Goal: Task Accomplishment & Management: Use online tool/utility

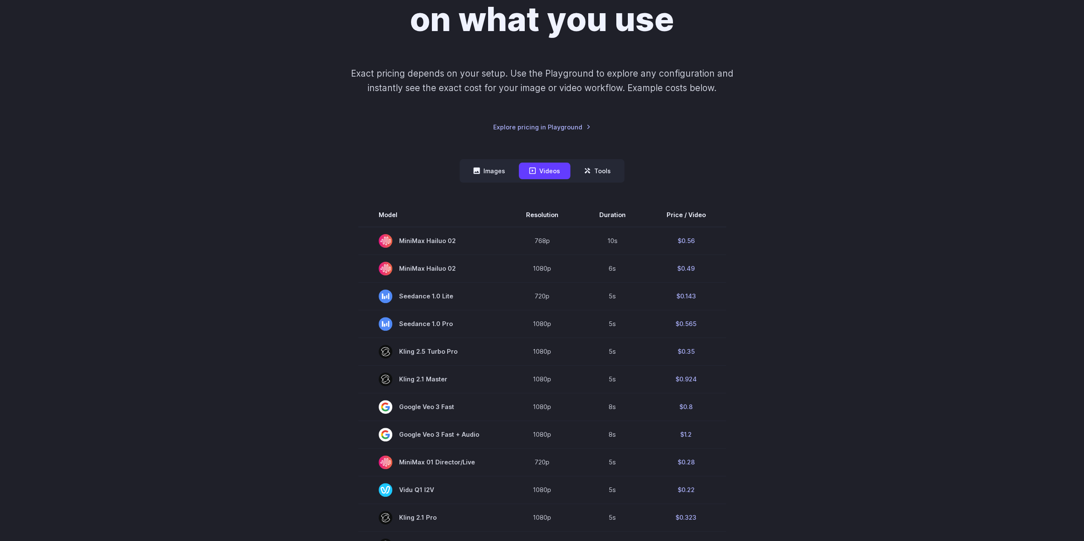
scroll to position [170, 0]
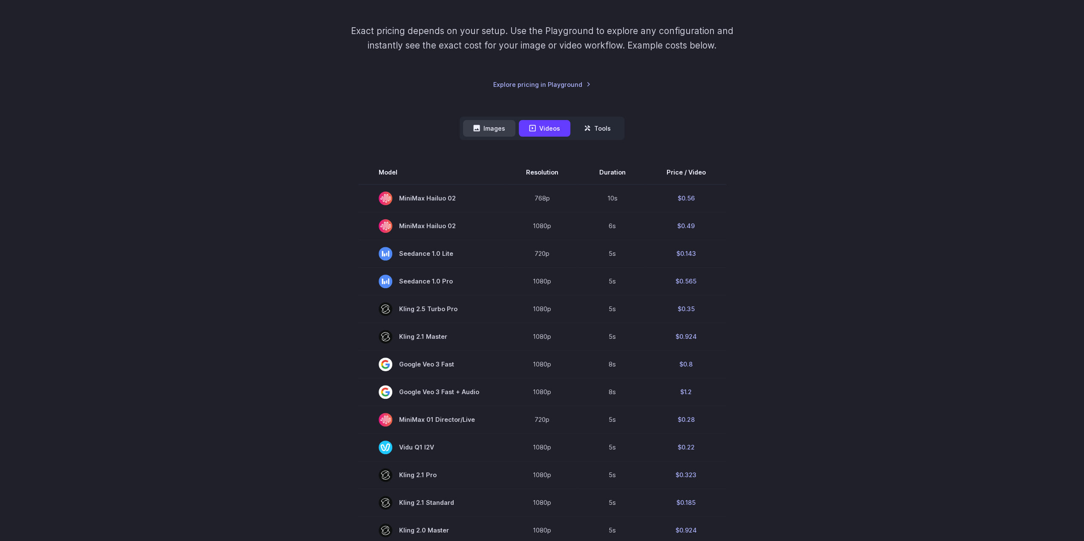
click at [506, 126] on button "Images" at bounding box center [489, 128] width 52 height 17
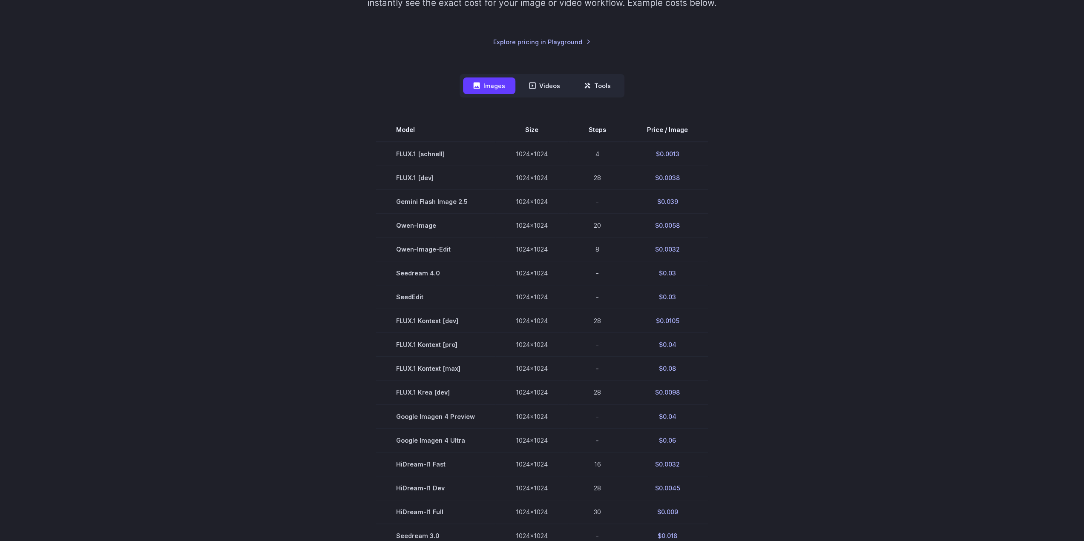
scroll to position [255, 0]
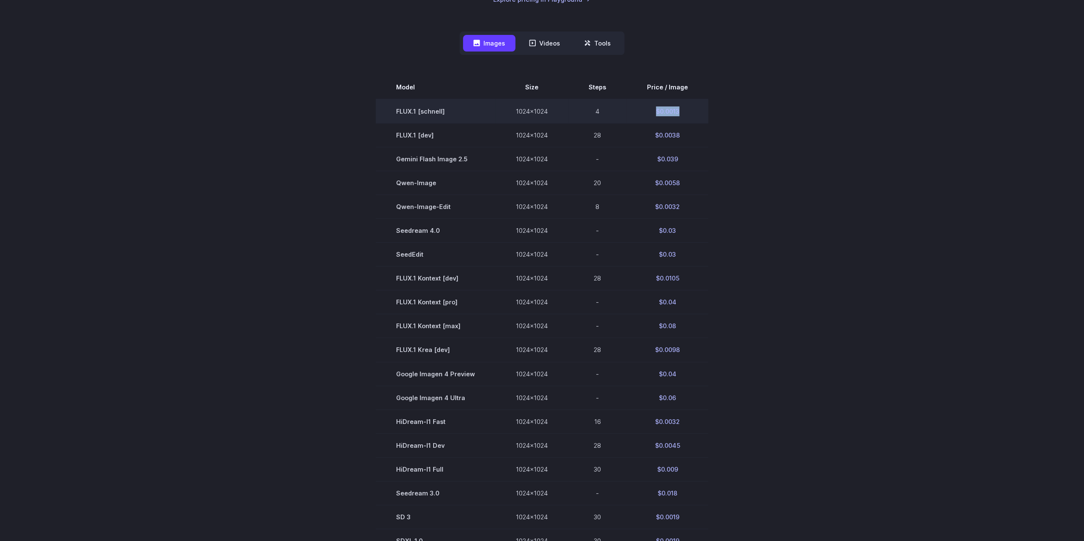
drag, startPoint x: 677, startPoint y: 109, endPoint x: 649, endPoint y: 109, distance: 28.5
click at [650, 109] on td "$0.0013" at bounding box center [667, 111] width 82 height 24
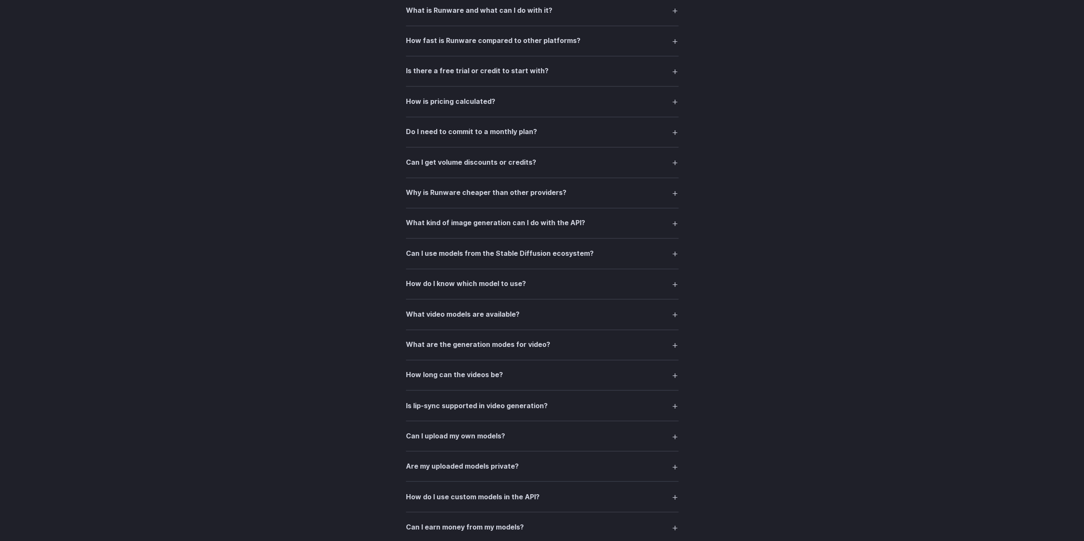
scroll to position [1537, 0]
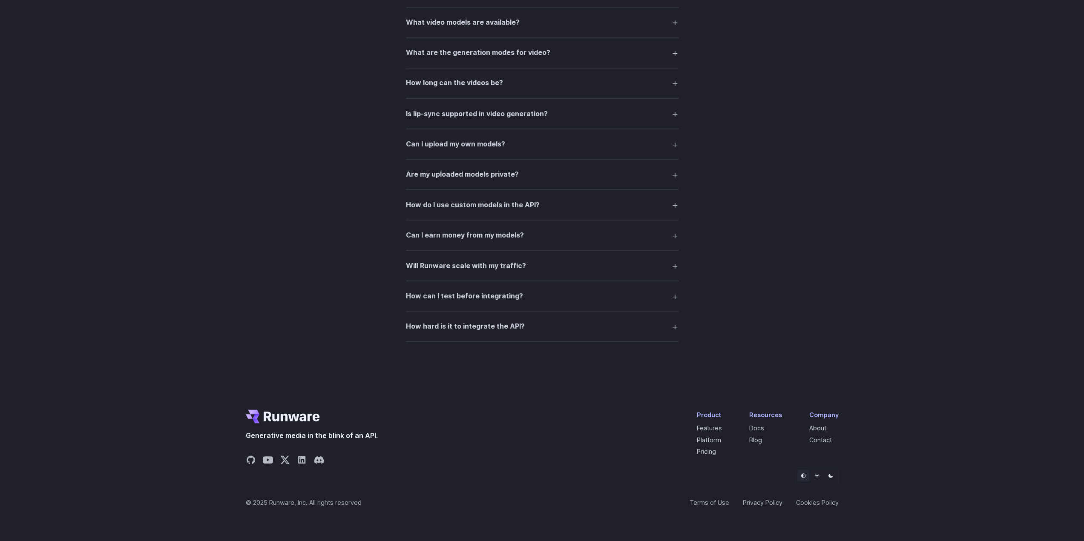
click at [526, 196] on summary "How do I use custom models in the API?" at bounding box center [542, 204] width 273 height 16
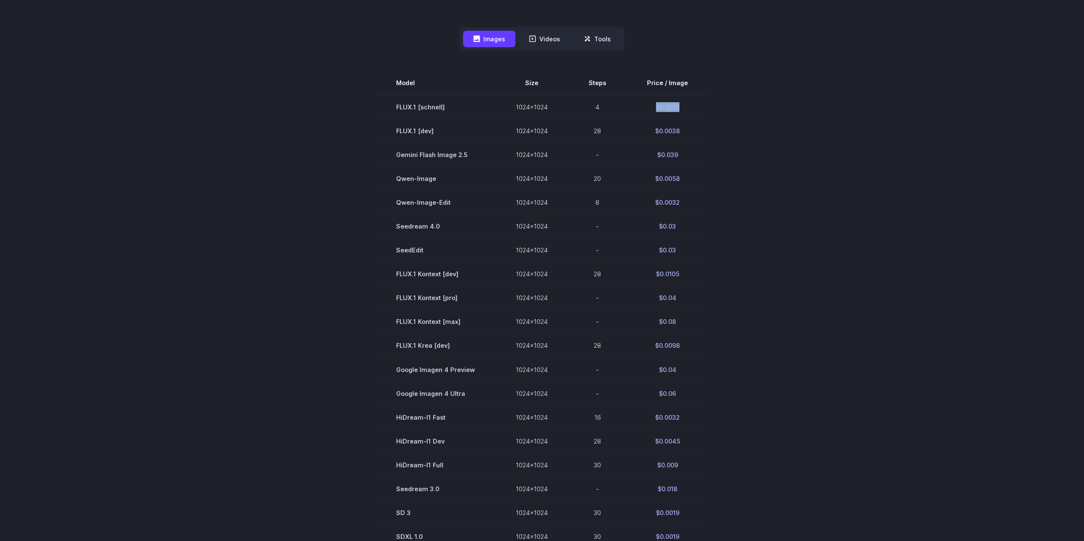
scroll to position [0, 0]
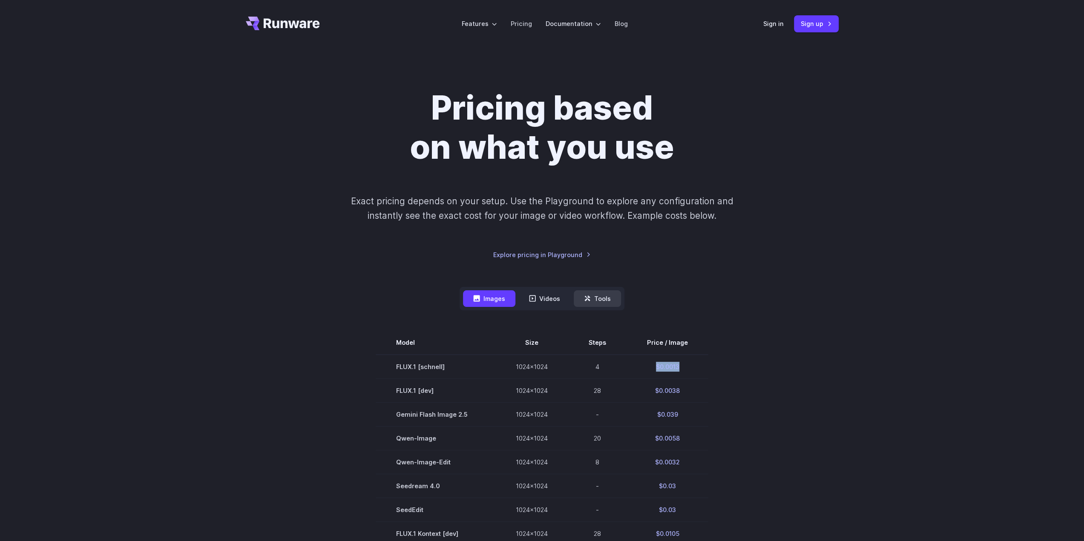
click at [600, 296] on button "Tools" at bounding box center [597, 298] width 47 height 17
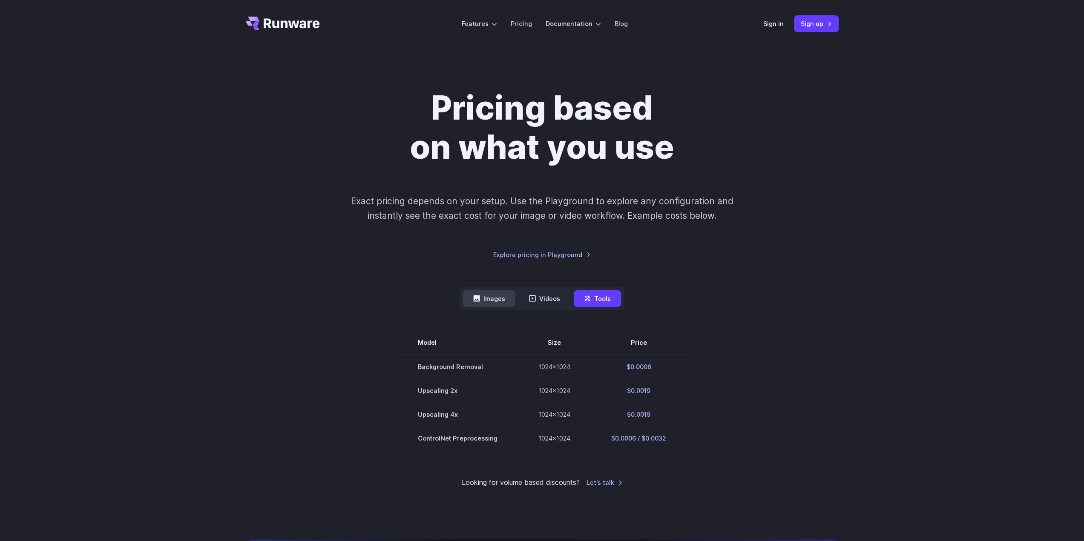
click at [494, 297] on button "Images" at bounding box center [489, 298] width 52 height 17
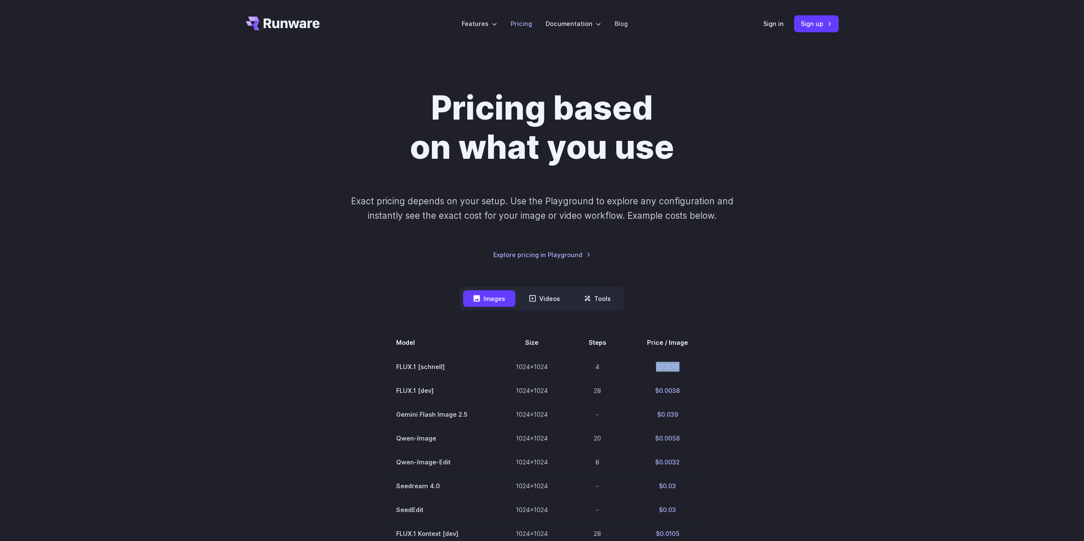
click at [510, 19] on li "Pricing" at bounding box center [521, 23] width 35 height 23
click at [532, 29] on li "Pricing" at bounding box center [521, 23] width 35 height 23
click at [524, 22] on link "Pricing" at bounding box center [521, 24] width 21 height 10
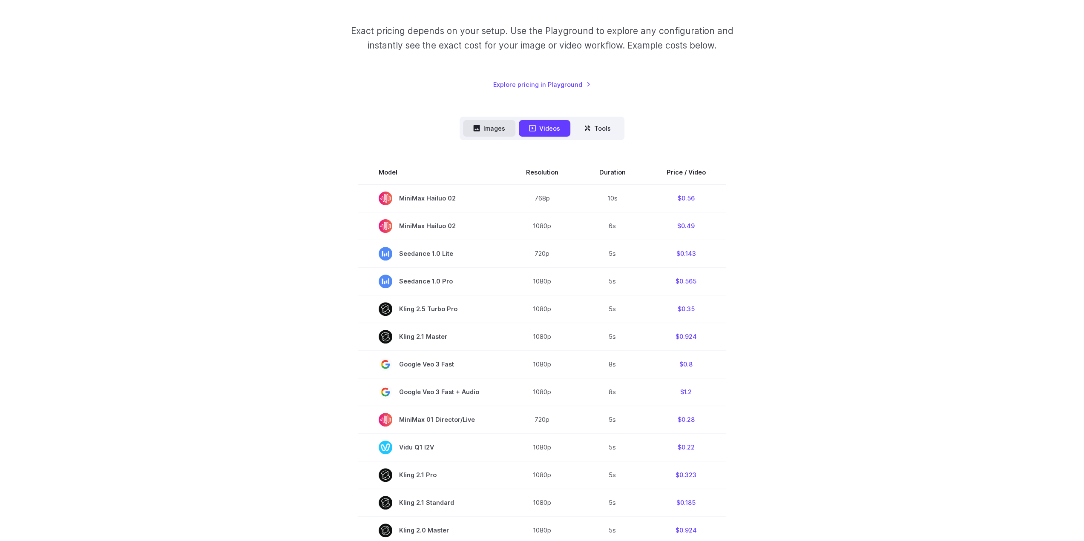
click at [495, 123] on button "Images" at bounding box center [489, 128] width 52 height 17
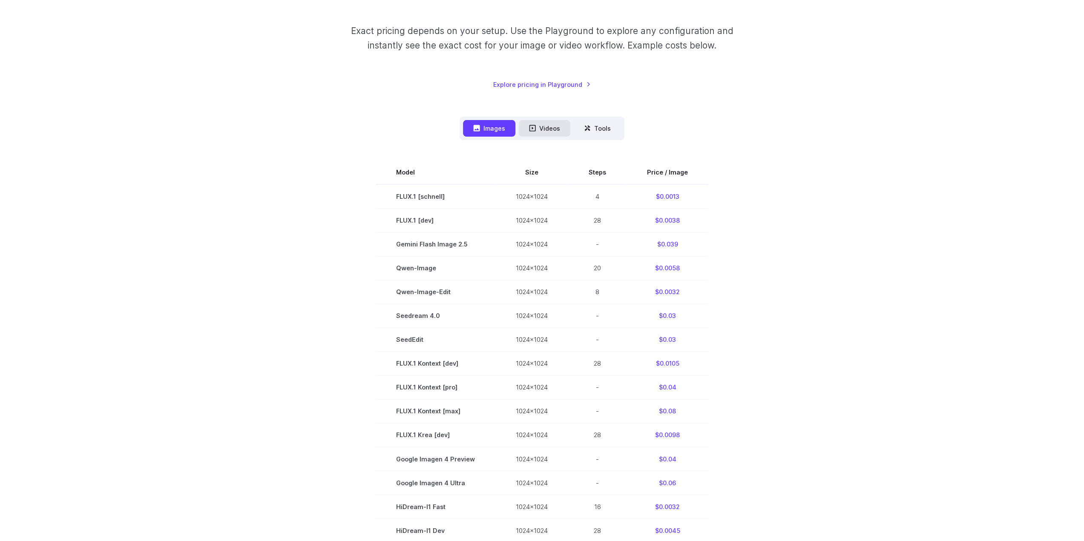
click at [534, 122] on button "Videos" at bounding box center [545, 128] width 52 height 17
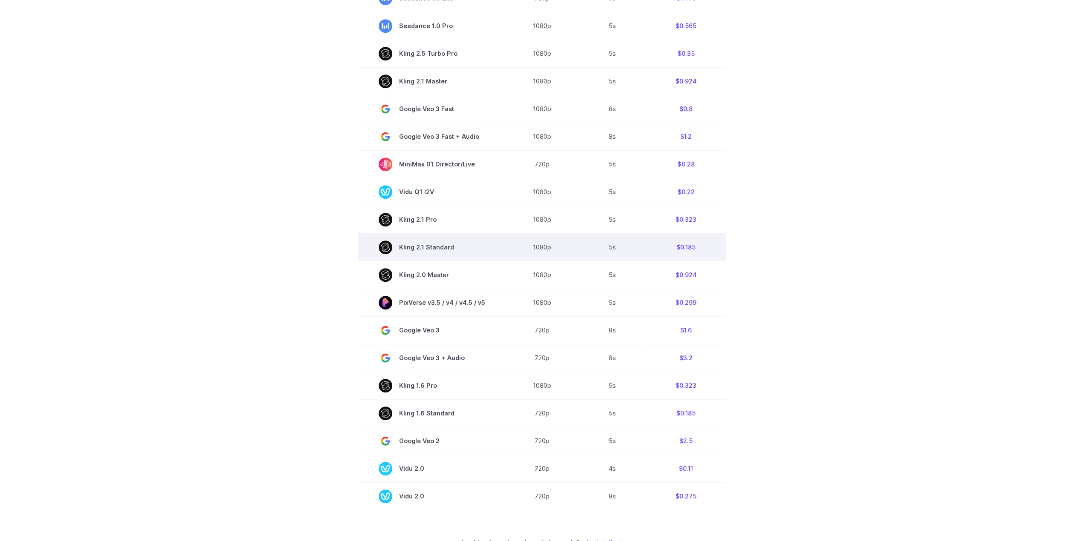
scroll to position [170, 0]
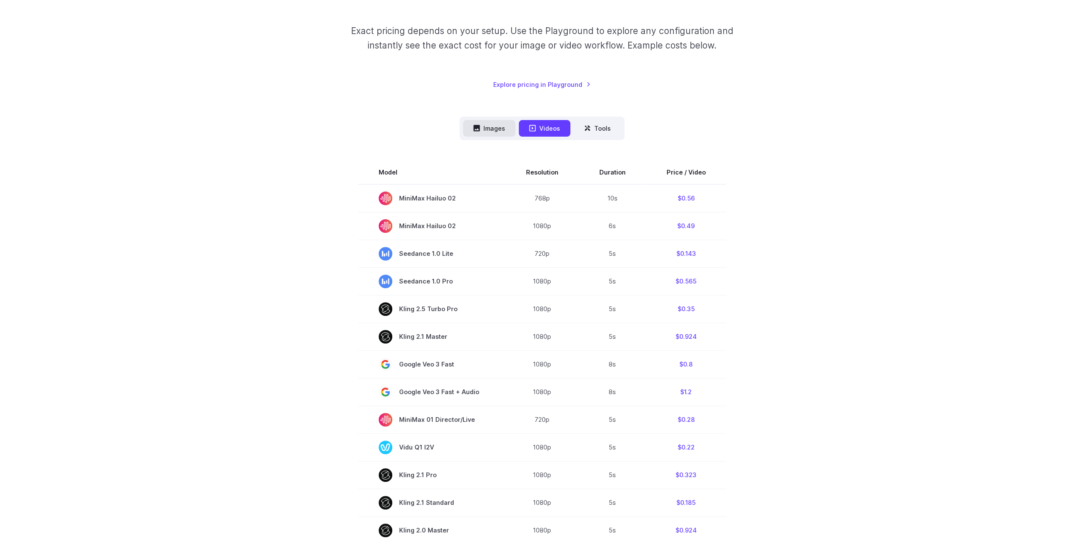
click at [479, 133] on button "Images" at bounding box center [489, 128] width 52 height 17
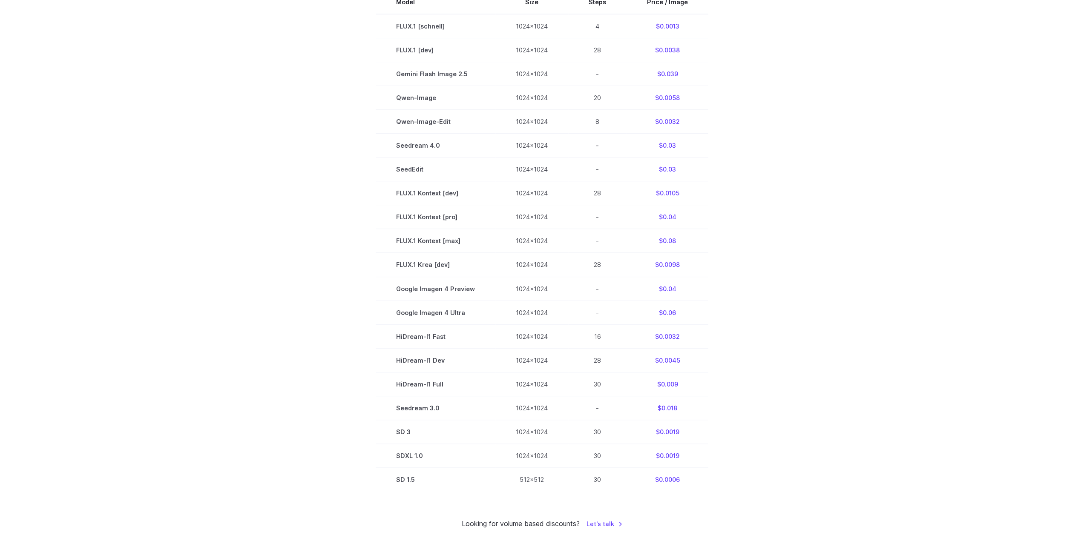
scroll to position [0, 0]
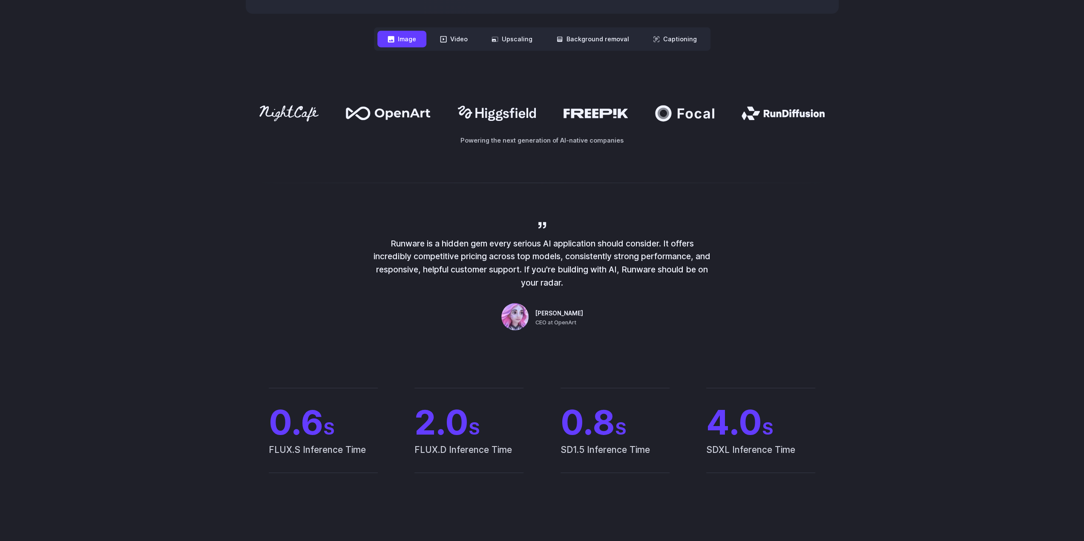
scroll to position [426, 0]
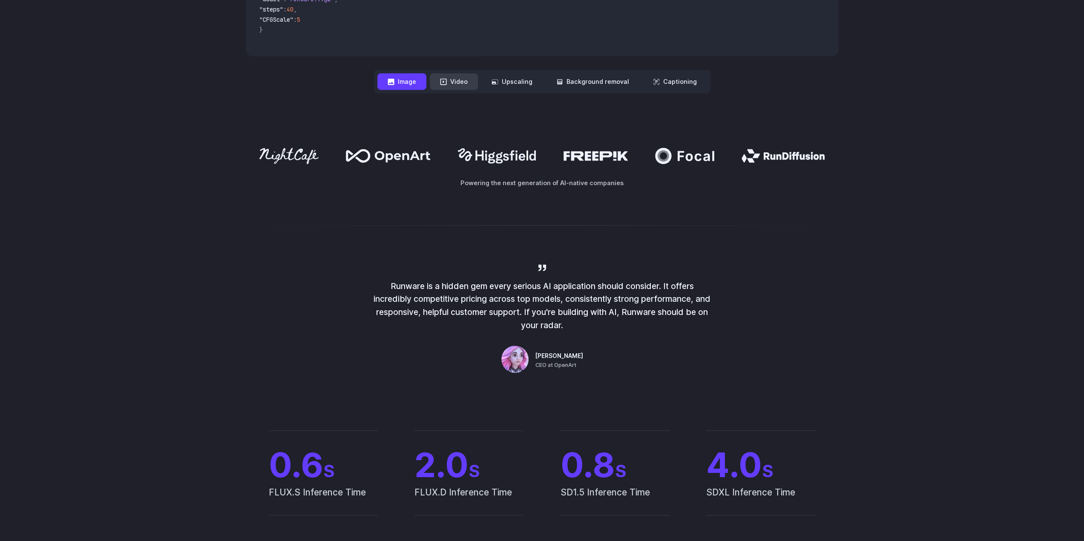
click at [451, 81] on button "Video" at bounding box center [454, 81] width 48 height 17
click at [408, 81] on button "Image" at bounding box center [401, 81] width 49 height 17
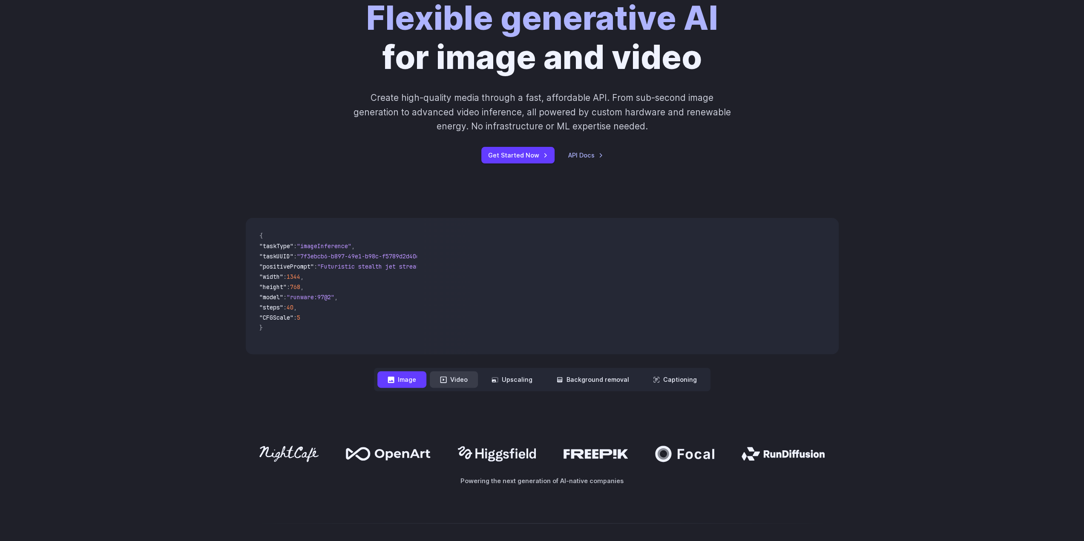
click at [452, 384] on button "Video" at bounding box center [454, 379] width 48 height 17
click at [426, 381] on button "Image" at bounding box center [401, 379] width 49 height 17
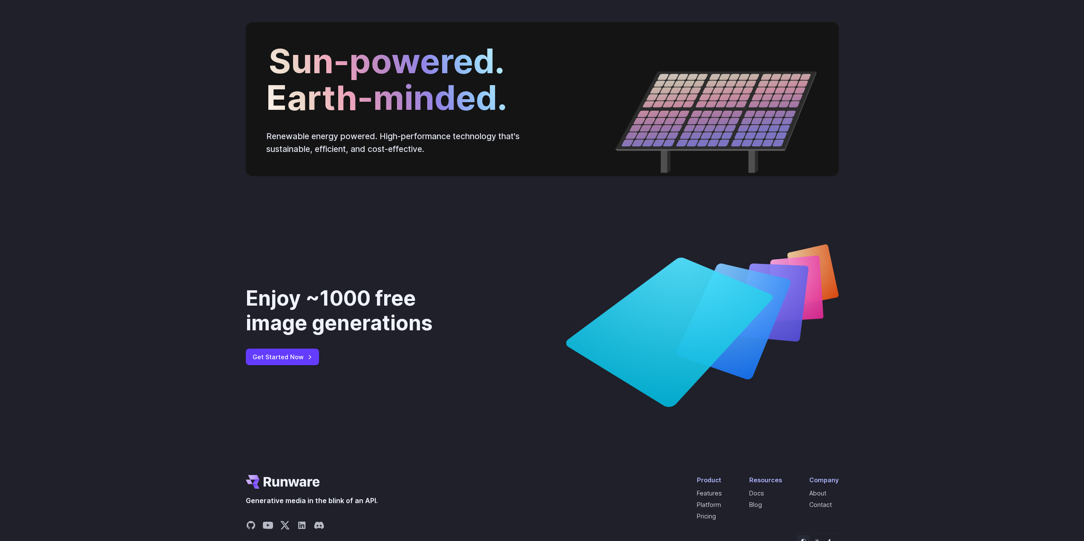
scroll to position [3163, 0]
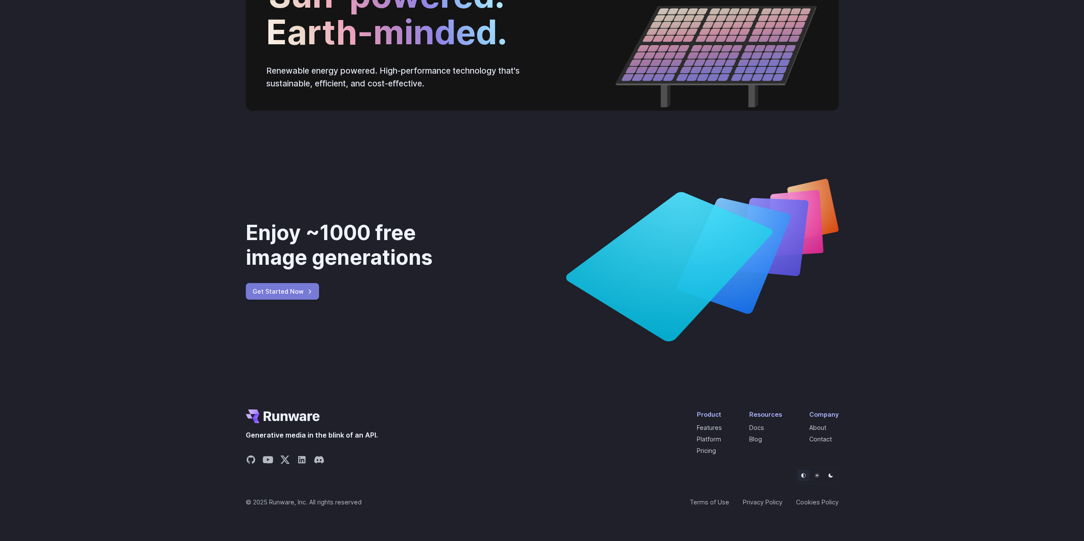
click at [283, 294] on link "Get Started Now" at bounding box center [282, 291] width 73 height 17
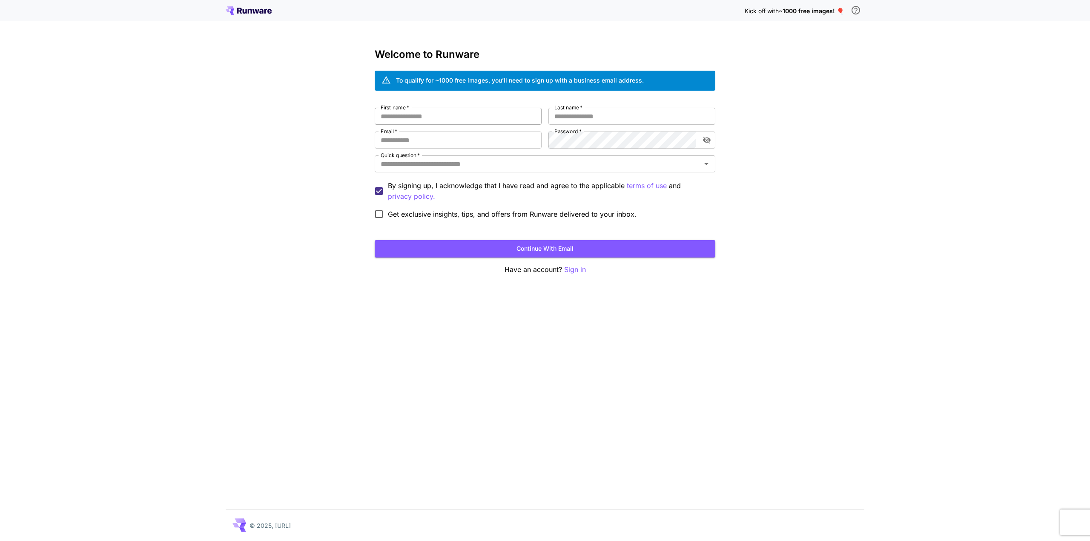
click at [500, 112] on input "First name   *" at bounding box center [458, 116] width 167 height 17
type input "******"
type input "**********"
click at [586, 117] on input "******" at bounding box center [631, 116] width 167 height 17
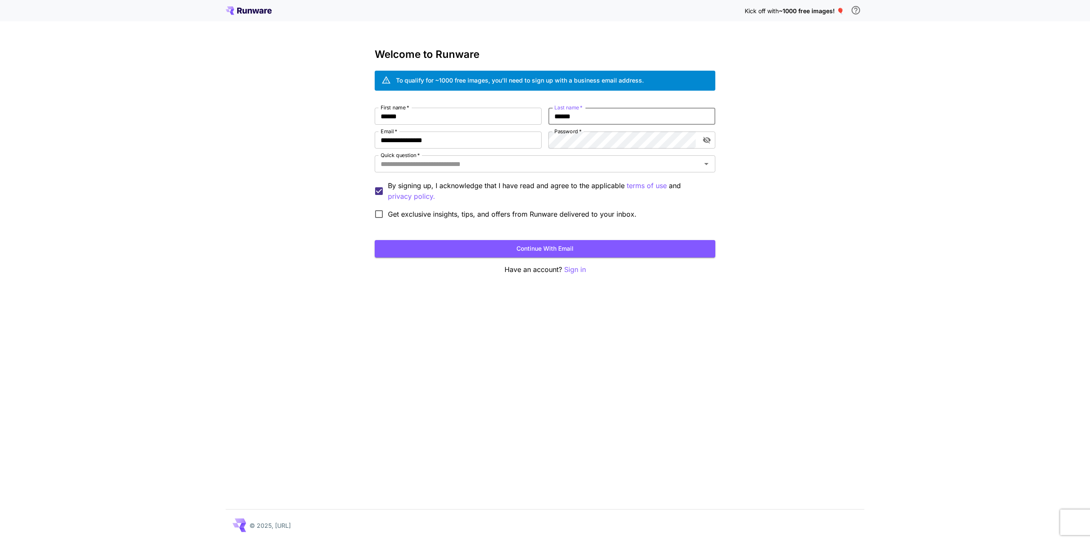
click at [586, 117] on input "******" at bounding box center [631, 116] width 167 height 17
type input "*"
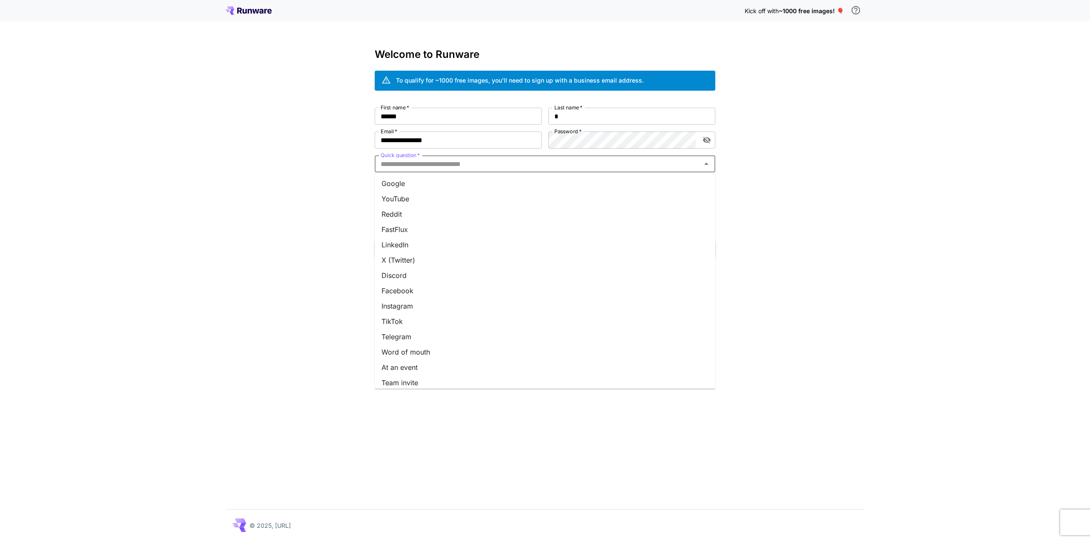
click at [511, 163] on input "Quick question   *" at bounding box center [537, 164] width 321 height 12
click at [468, 181] on li "Google" at bounding box center [545, 183] width 341 height 15
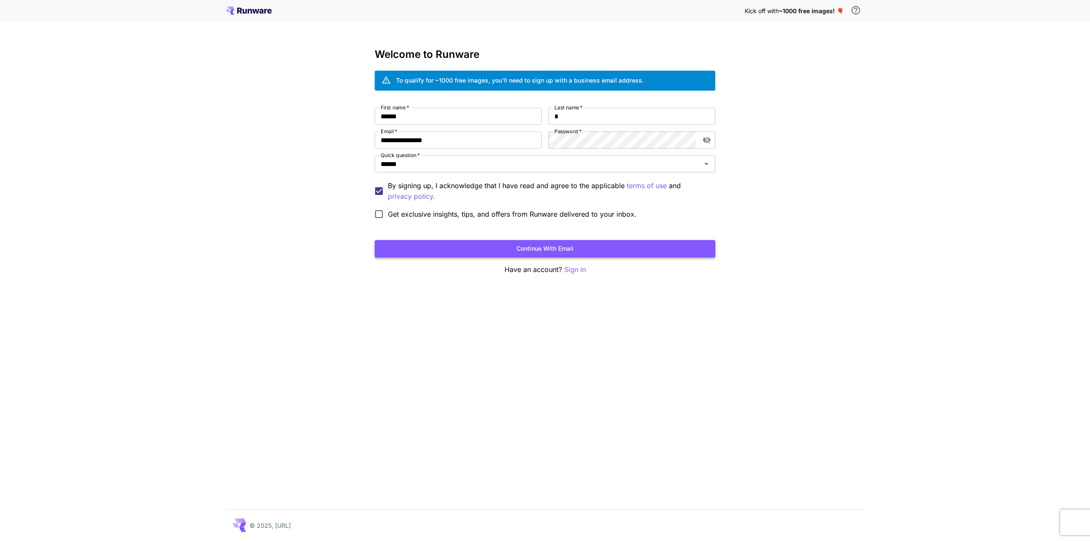
click at [556, 248] on button "Continue with email" at bounding box center [545, 248] width 341 height 17
click at [795, 155] on div "**********" at bounding box center [545, 270] width 1090 height 541
click at [564, 270] on p "Sign in" at bounding box center [575, 269] width 22 height 11
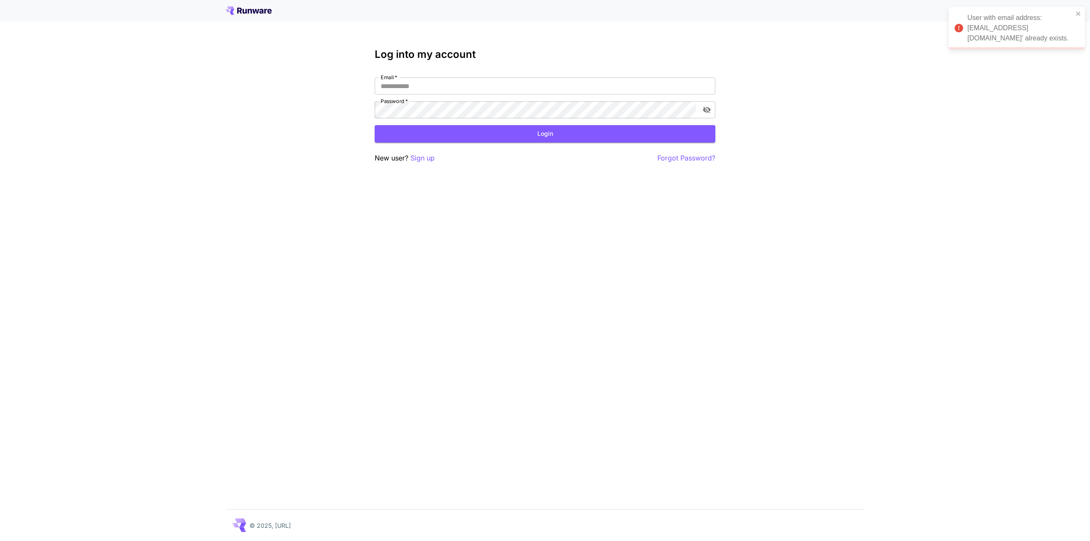
click at [451, 98] on div "Email   * Email   * Password   * Password   *" at bounding box center [545, 97] width 341 height 41
click at [446, 86] on input "Email   *" at bounding box center [545, 85] width 341 height 17
type input "**********"
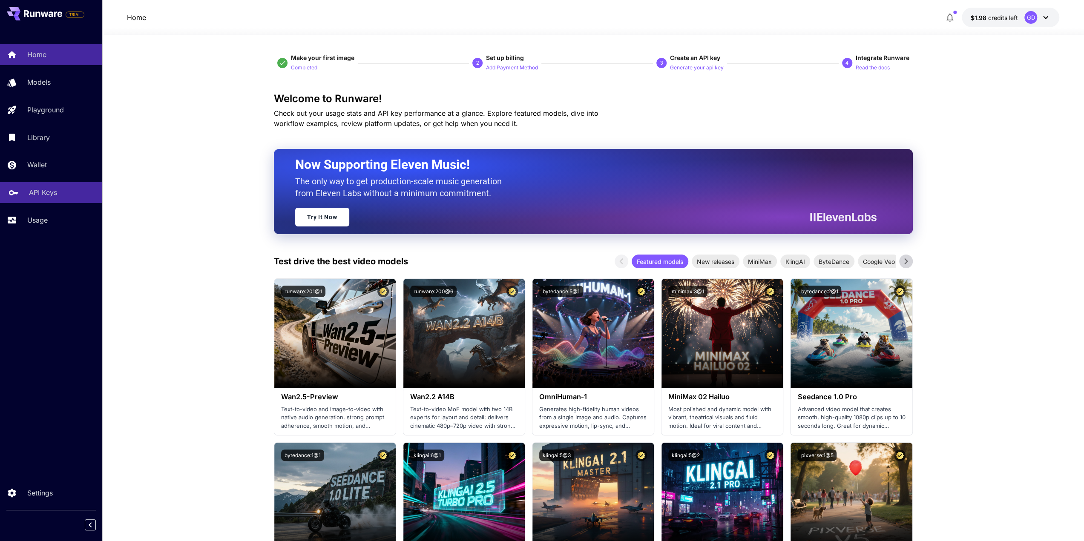
click at [49, 193] on p "API Keys" at bounding box center [43, 192] width 28 height 10
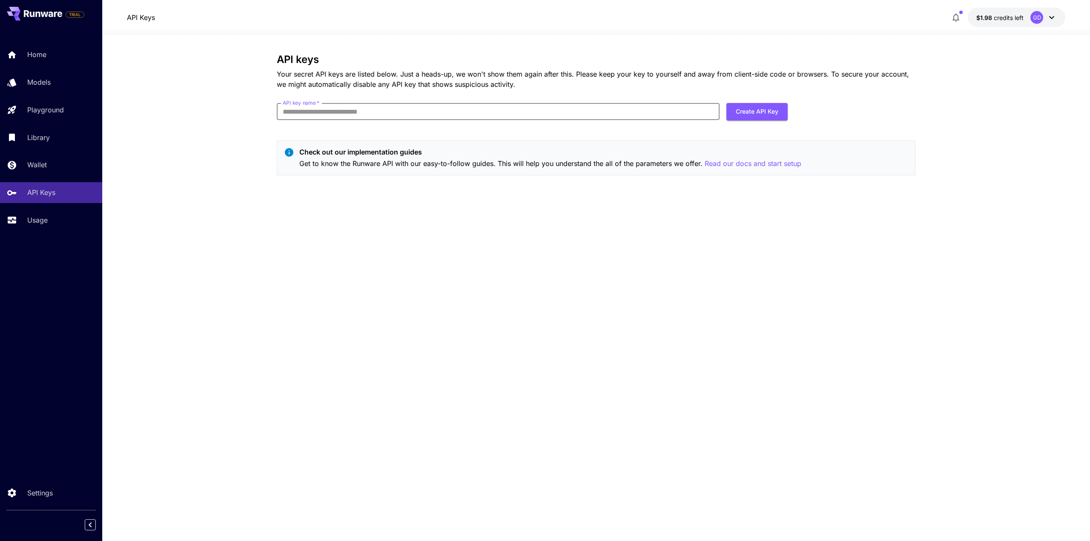
click at [349, 111] on input "API key name   *" at bounding box center [498, 111] width 443 height 17
type input "*******"
click at [732, 109] on button "Create API Key" at bounding box center [756, 111] width 61 height 17
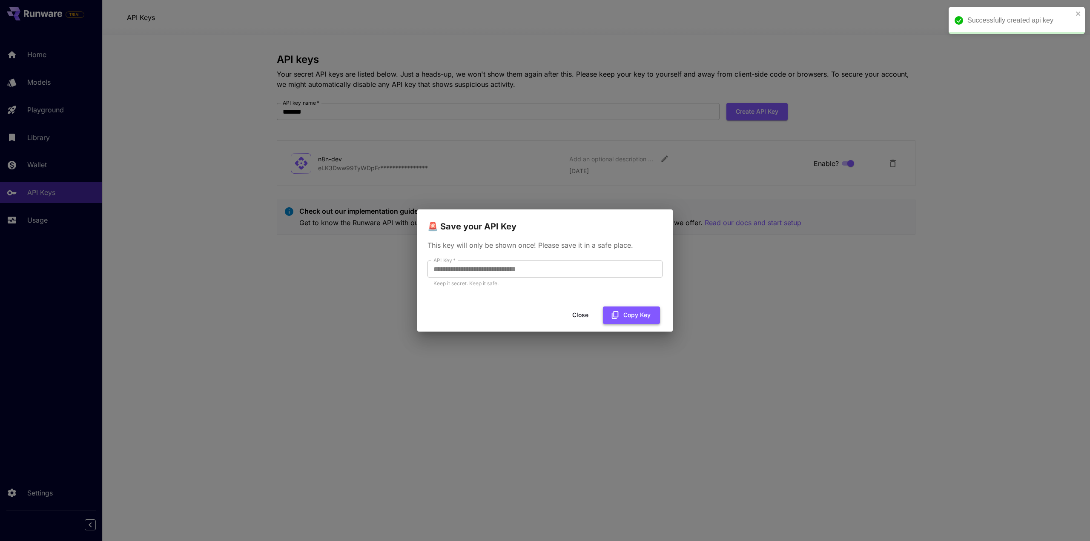
click at [631, 312] on button "Copy Key" at bounding box center [631, 315] width 57 height 17
click at [591, 315] on button "Close" at bounding box center [580, 315] width 38 height 17
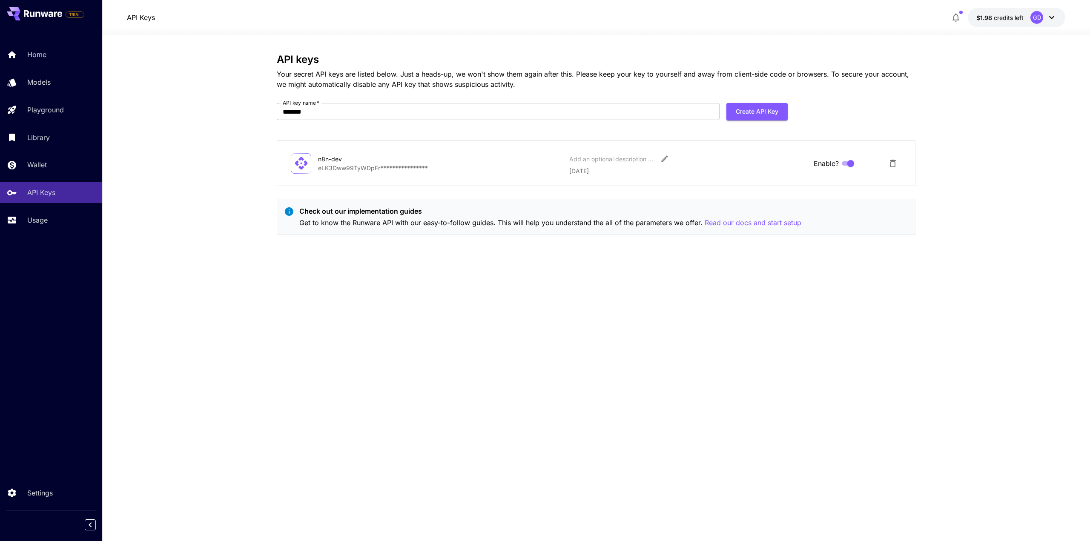
click at [791, 269] on div "**********" at bounding box center [596, 288] width 639 height 469
click at [760, 219] on p "Read our docs and start setup" at bounding box center [753, 223] width 97 height 11
click at [405, 258] on div "**********" at bounding box center [596, 288] width 639 height 469
click at [49, 220] on p "Usage" at bounding box center [39, 220] width 20 height 10
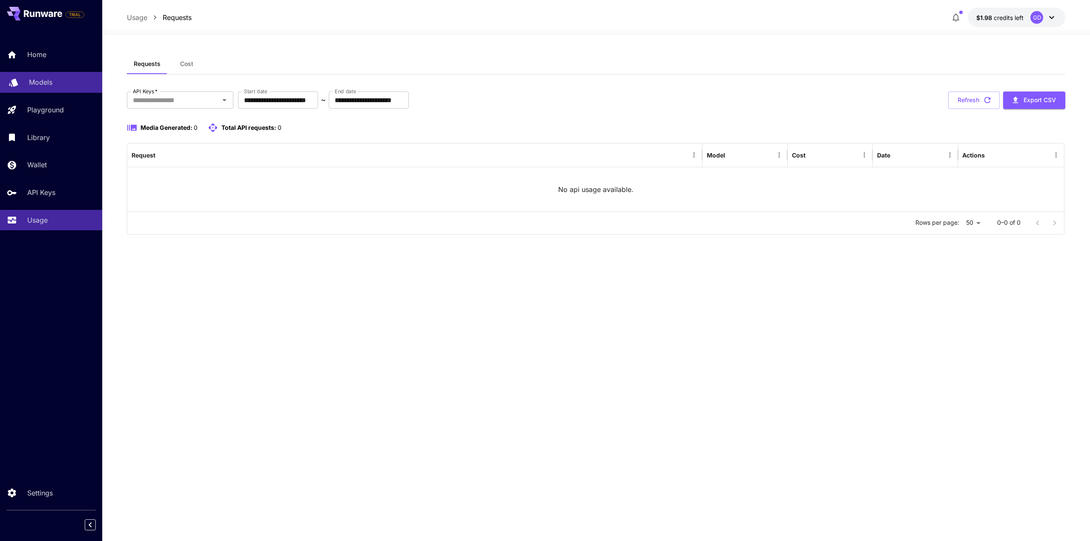
click at [58, 91] on link "Models" at bounding box center [51, 82] width 102 height 21
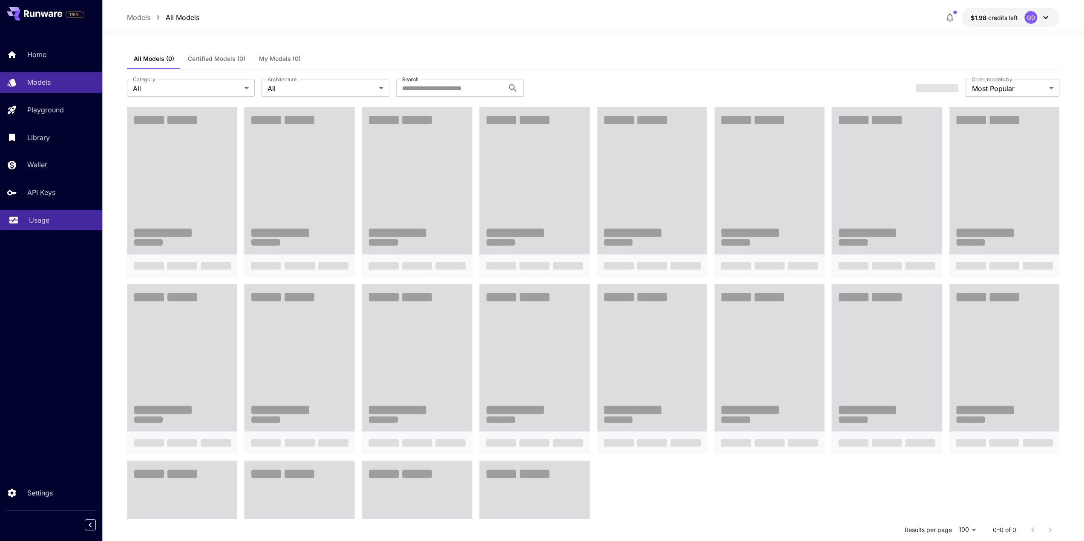
click at [48, 219] on p "Usage" at bounding box center [39, 220] width 20 height 10
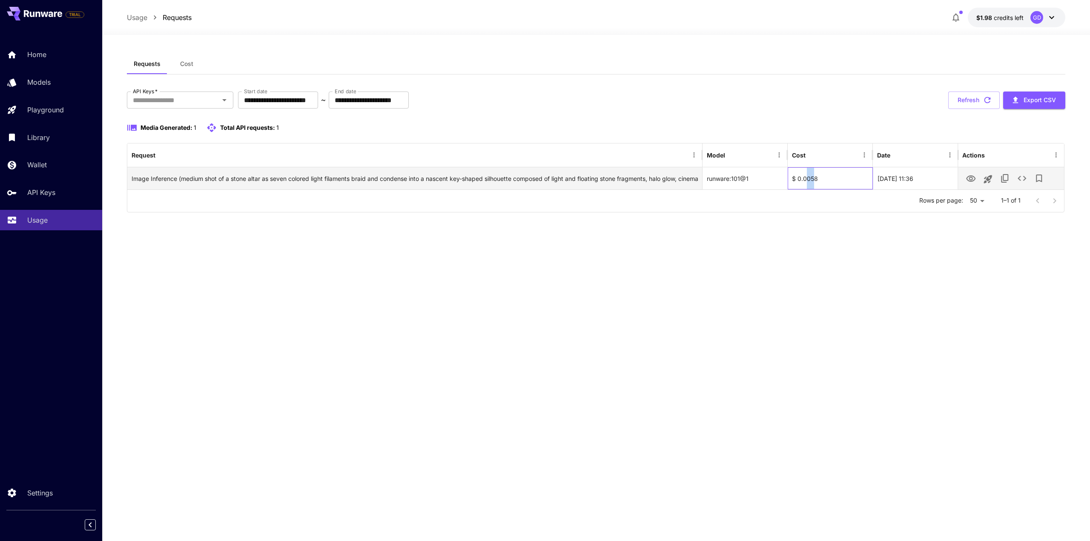
click at [812, 177] on div "$ 0.0058" at bounding box center [830, 178] width 85 height 22
click at [816, 178] on div "$ 0.0058" at bounding box center [830, 178] width 85 height 22
drag, startPoint x: 811, startPoint y: 178, endPoint x: 816, endPoint y: 178, distance: 5.2
click at [816, 178] on div "$ 0.0058" at bounding box center [830, 178] width 85 height 22
click at [778, 338] on div "**********" at bounding box center [596, 288] width 938 height 469
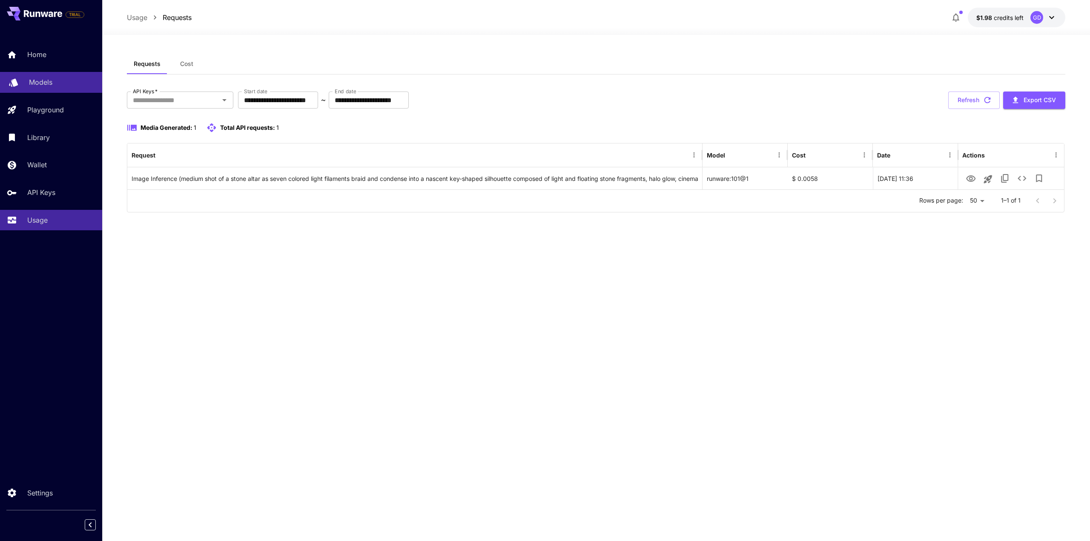
click at [50, 80] on p "Models" at bounding box center [40, 82] width 23 height 10
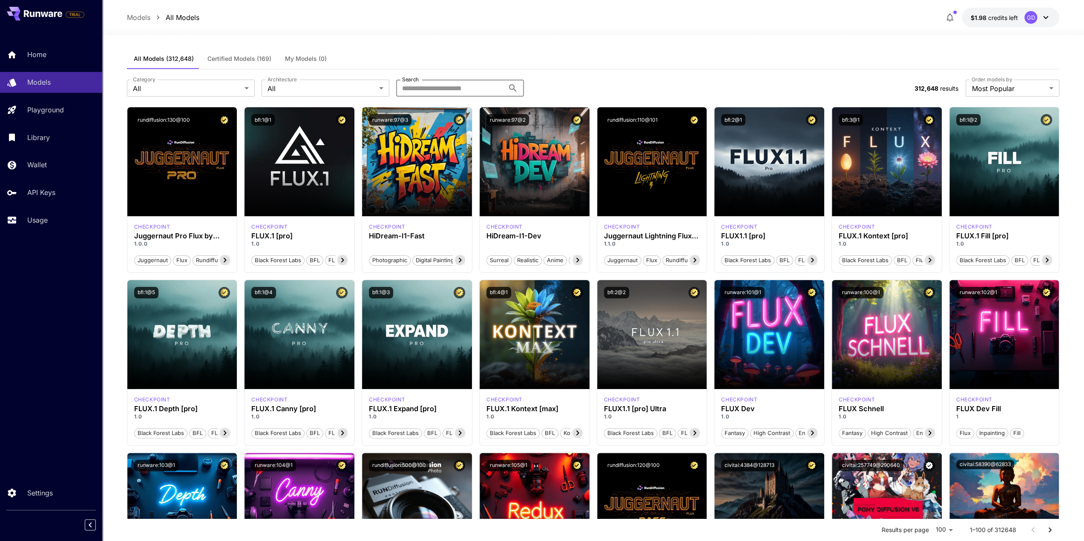
click at [435, 86] on input "Search" at bounding box center [450, 88] width 108 height 17
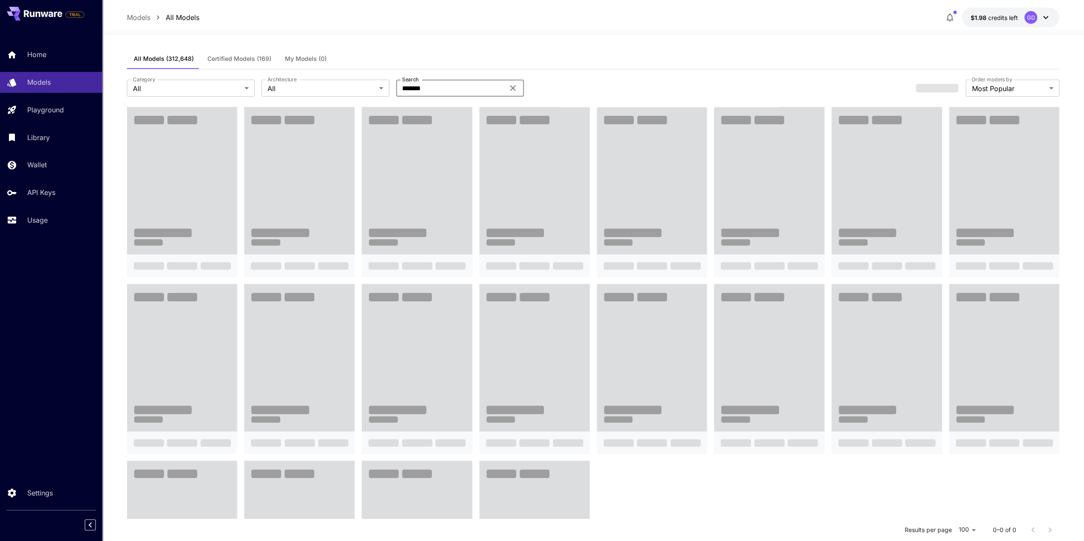
type input "*******"
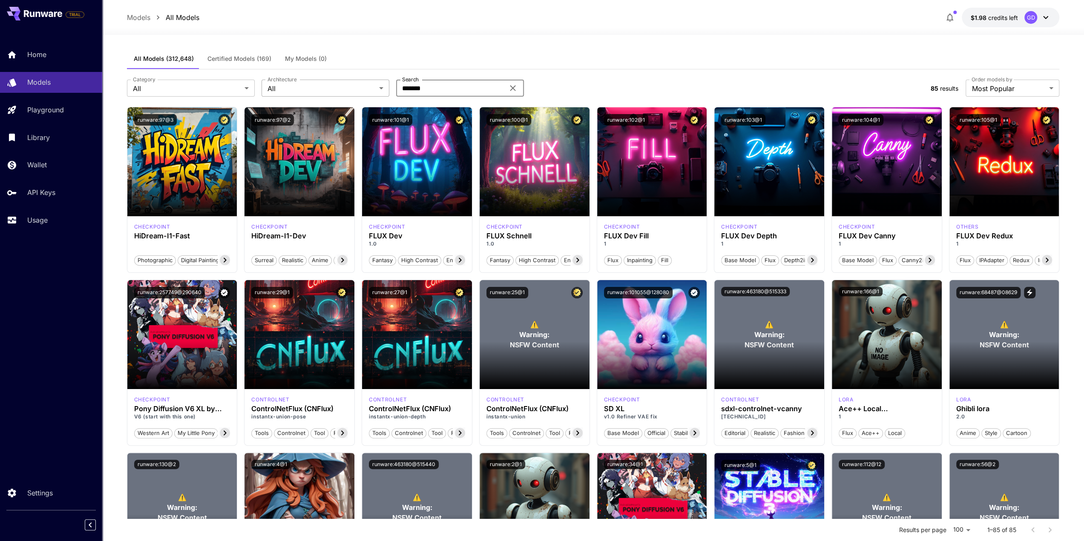
drag, startPoint x: 450, startPoint y: 86, endPoint x: 354, endPoint y: 87, distance: 95.8
click at [343, 89] on div "Category All *** Category Architecture All *** Architecture Search ******* Sear…" at bounding box center [525, 88] width 797 height 17
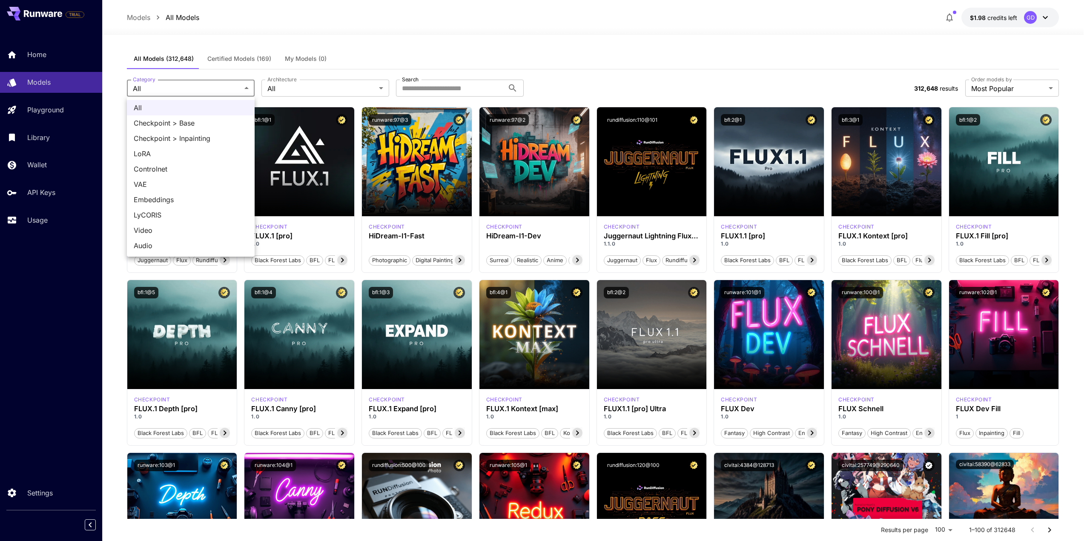
click at [300, 82] on div at bounding box center [545, 270] width 1090 height 541
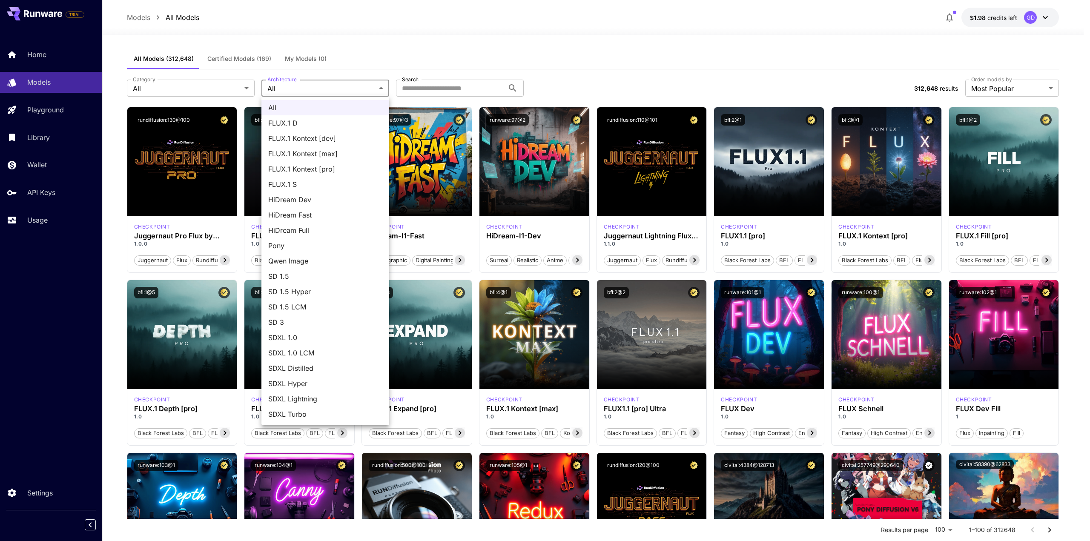
click at [264, 58] on div at bounding box center [545, 270] width 1090 height 541
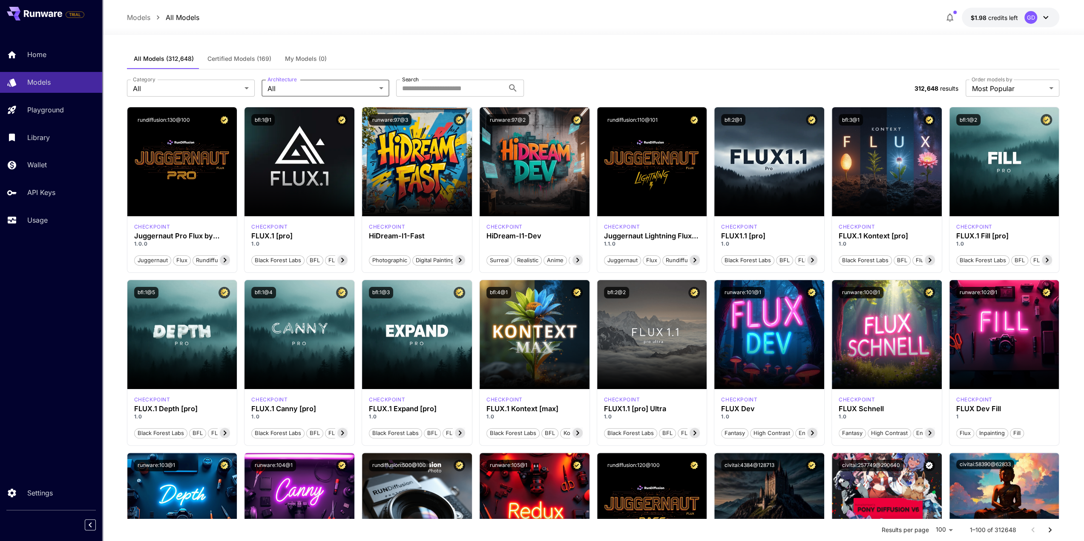
click at [242, 58] on div "All FLUX.1 D FLUX.1 Kontext [dev] FLUX.1 Kontext [max] FLUX.1 Kontext [pro] FLU…" at bounding box center [542, 270] width 1084 height 541
click at [242, 58] on span "Certified Models (169)" at bounding box center [239, 59] width 64 height 8
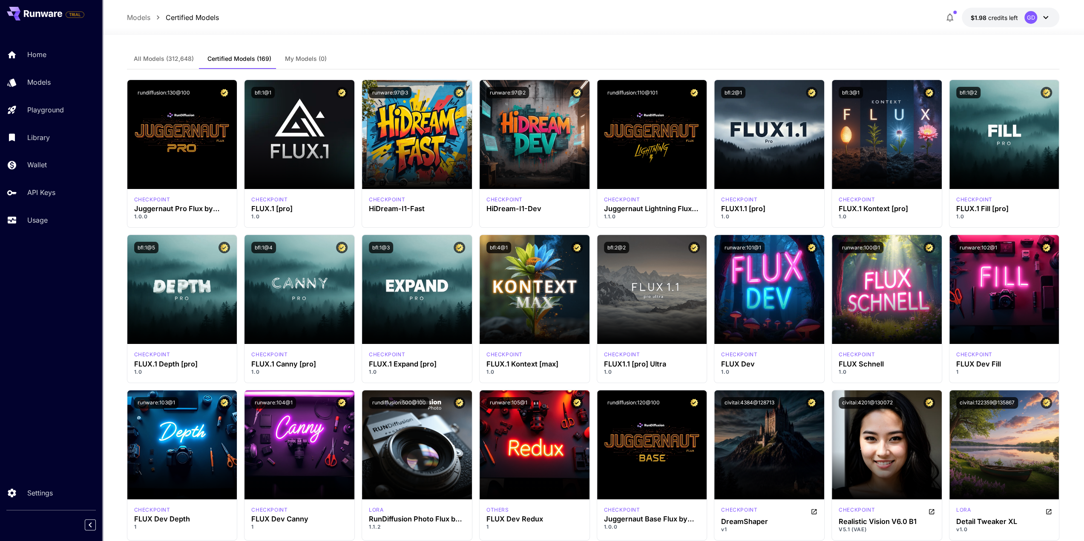
click at [165, 60] on span "All Models (312,648)" at bounding box center [164, 59] width 60 height 8
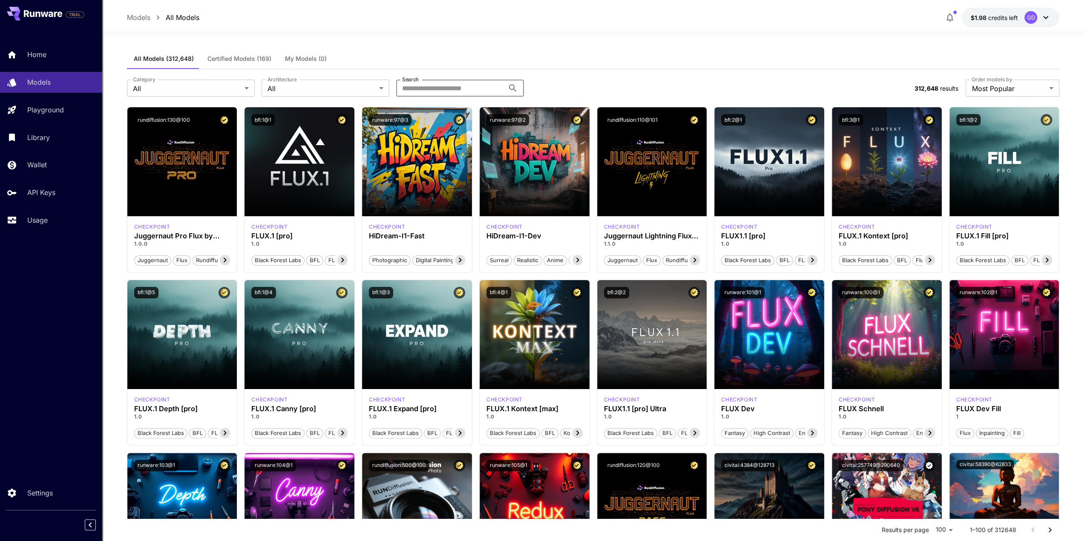
click at [449, 88] on input "Search" at bounding box center [450, 88] width 108 height 17
paste input "**********"
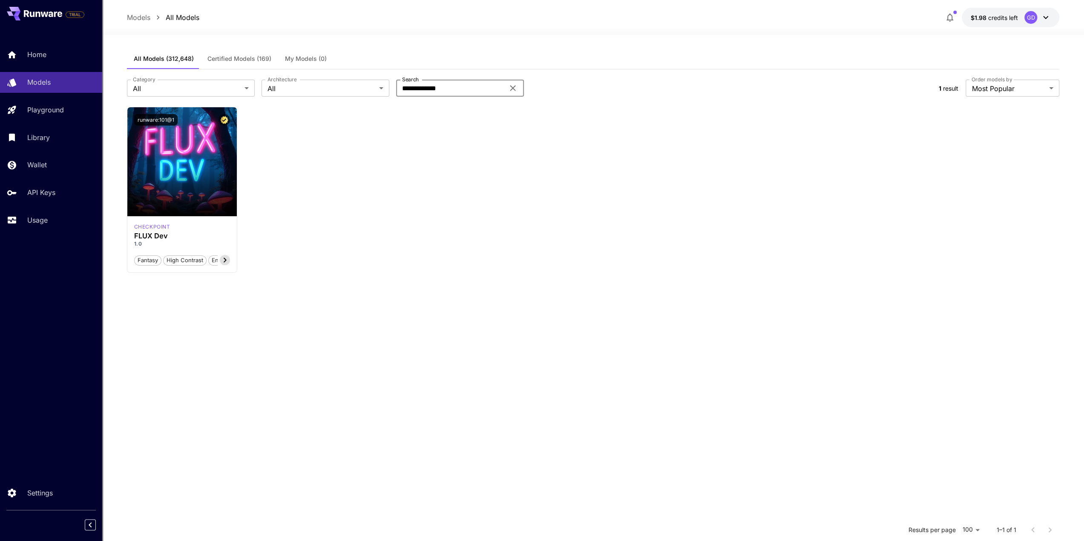
type input "**********"
click at [511, 89] on icon at bounding box center [513, 88] width 10 height 10
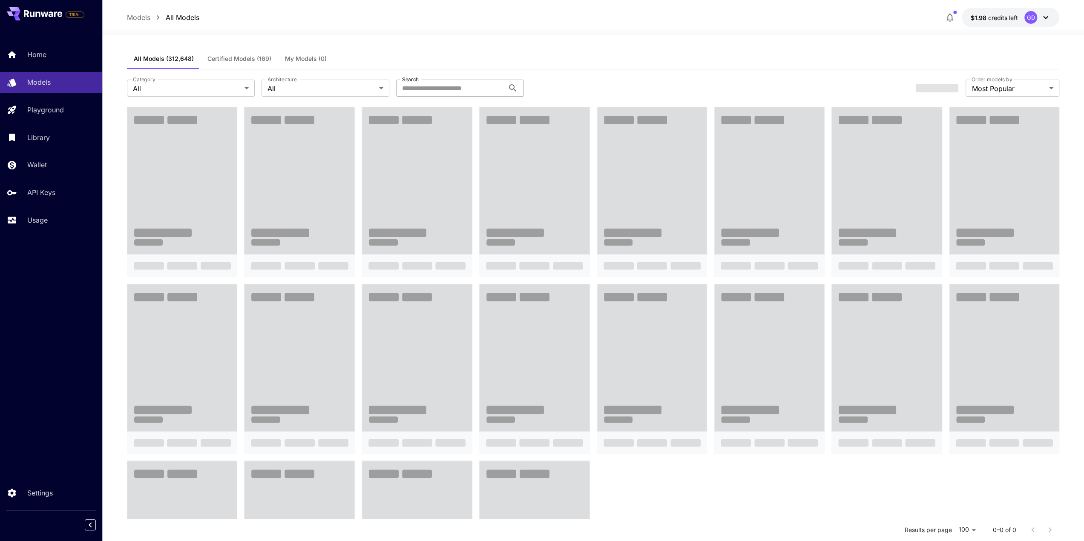
click at [250, 59] on span "Certified Models (169)" at bounding box center [239, 59] width 64 height 8
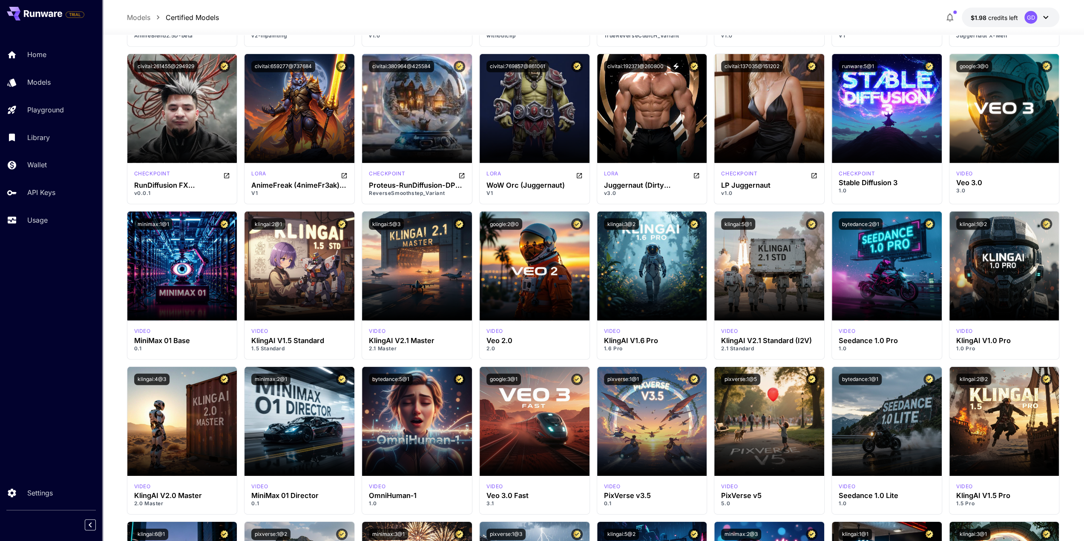
scroll to position [2512, 0]
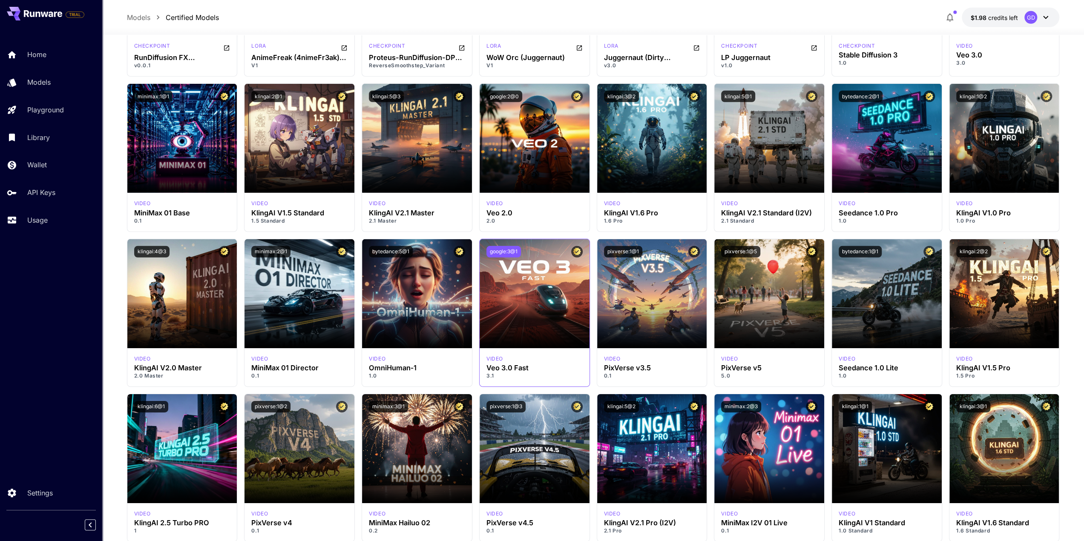
click at [496, 251] on button "google:3@1" at bounding box center [503, 251] width 34 height 11
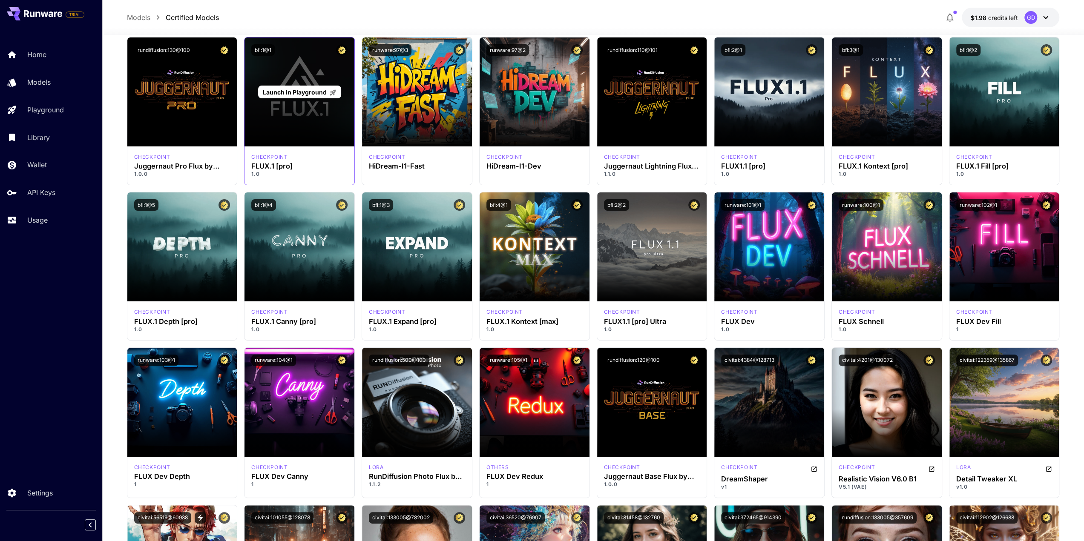
scroll to position [0, 0]
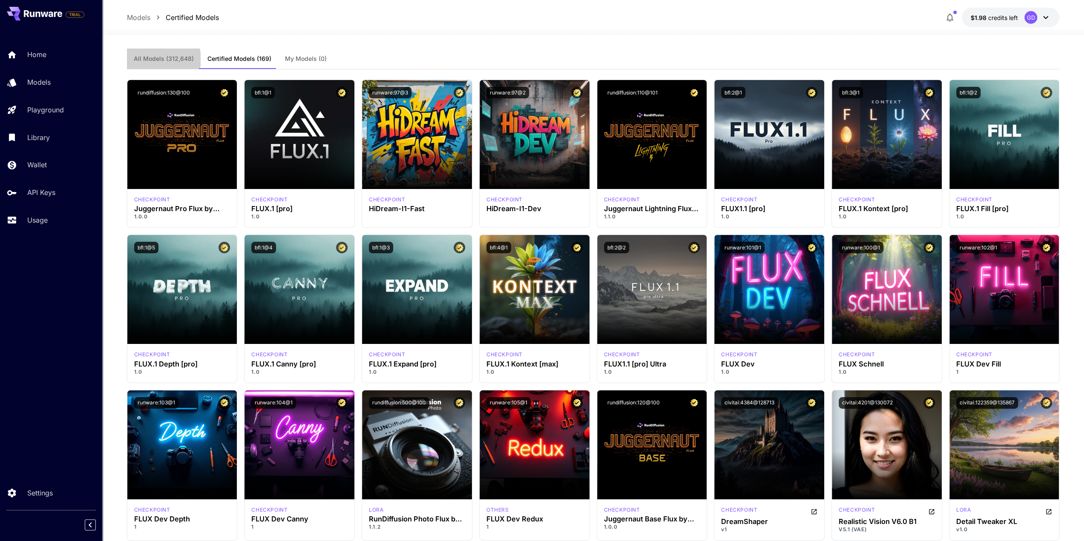
click at [161, 59] on span "All Models (312,648)" at bounding box center [164, 59] width 60 height 8
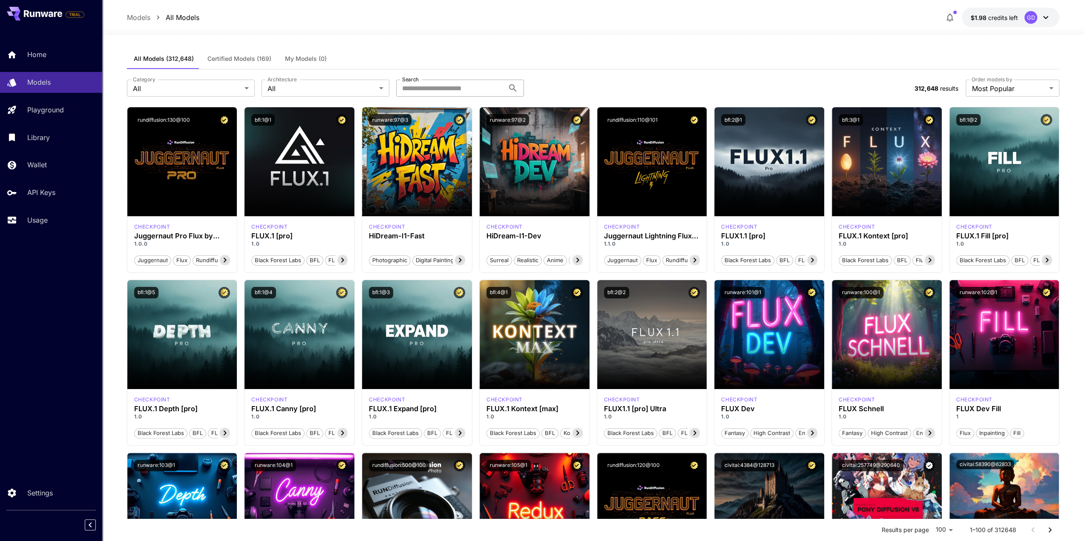
click at [457, 86] on input "Search" at bounding box center [450, 88] width 108 height 17
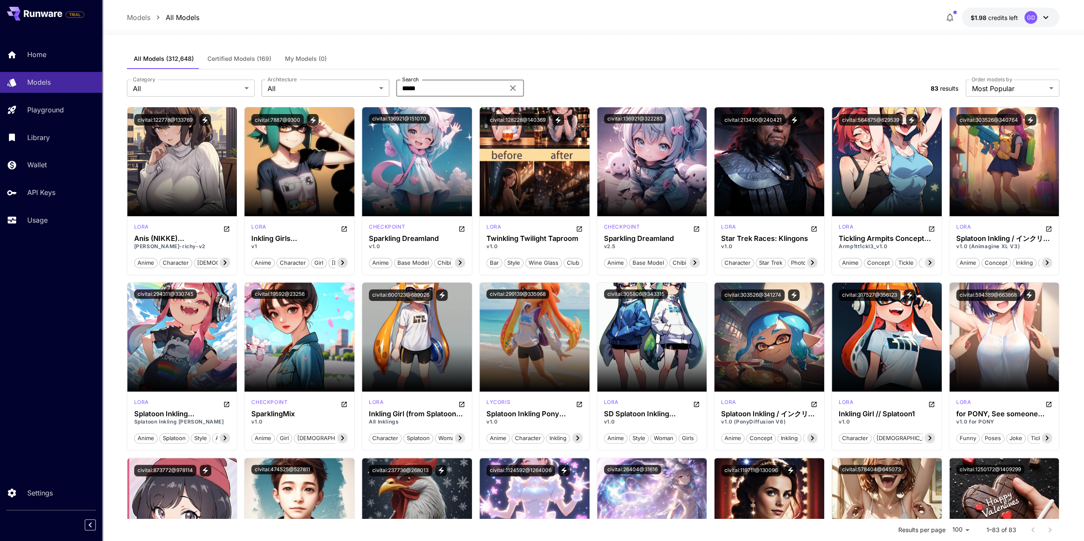
type input "*****"
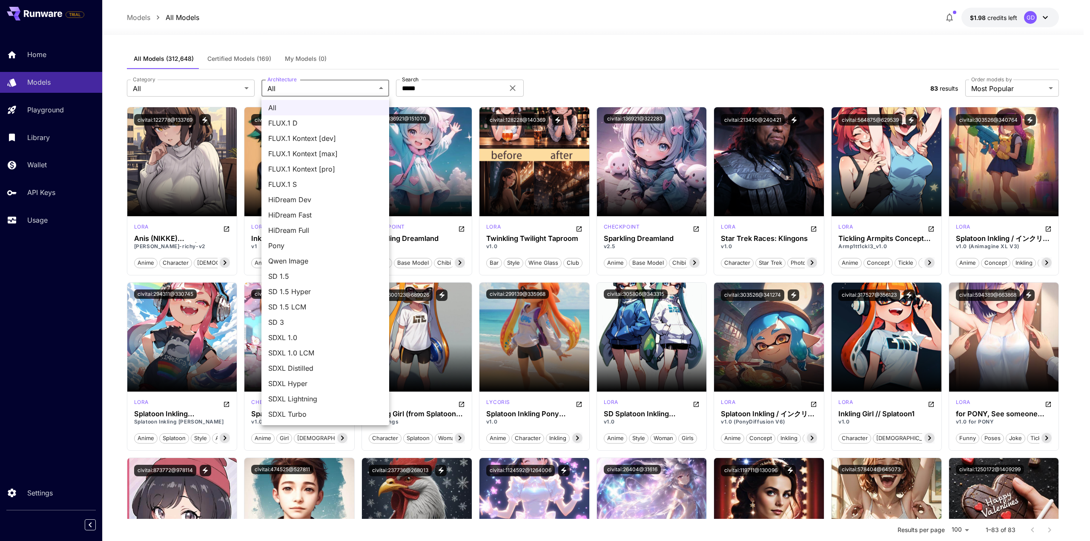
click at [327, 90] on div at bounding box center [545, 270] width 1090 height 541
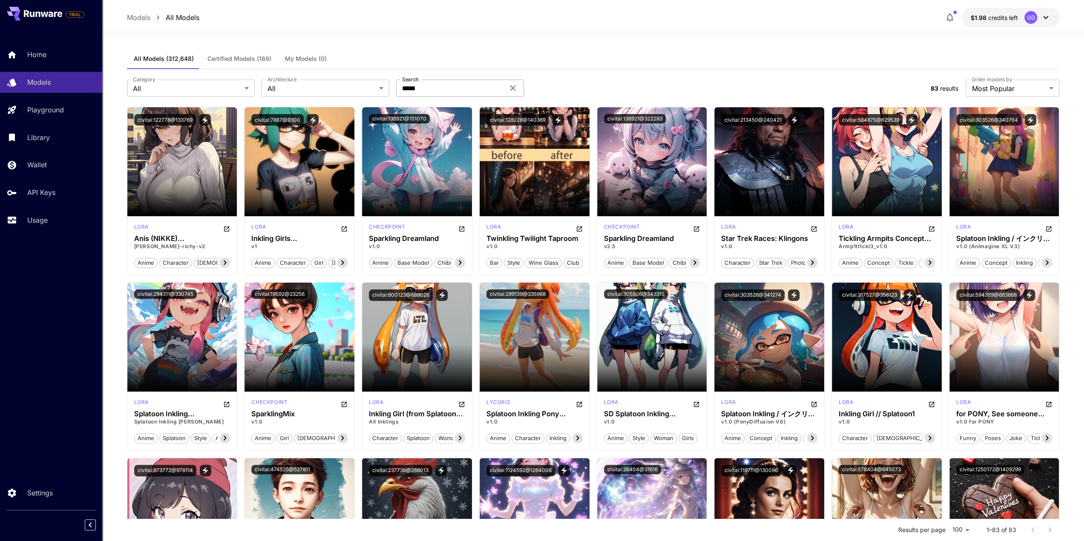
click at [509, 86] on icon at bounding box center [513, 88] width 10 height 10
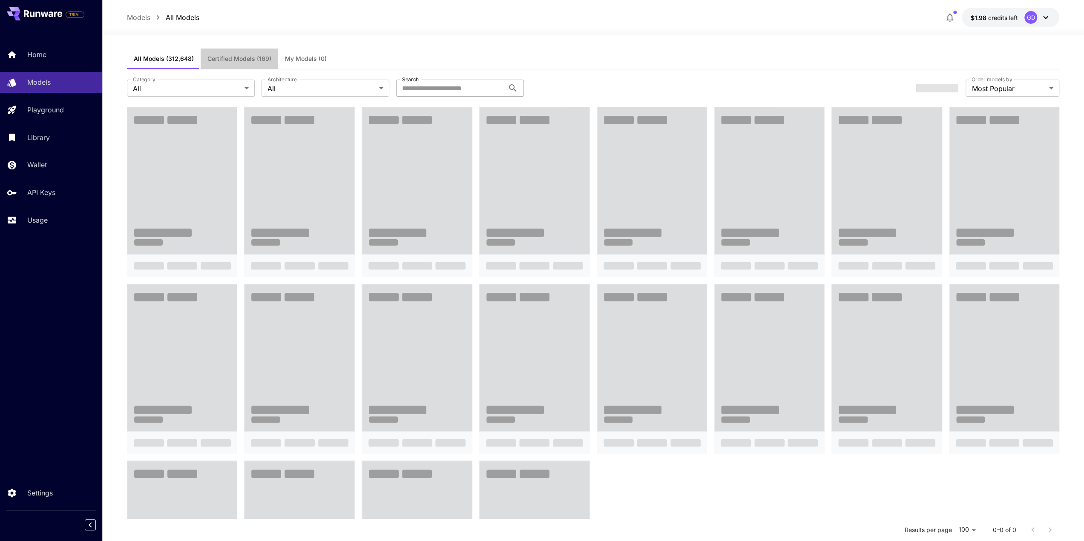
click at [241, 60] on span "Certified Models (169)" at bounding box center [239, 59] width 64 height 8
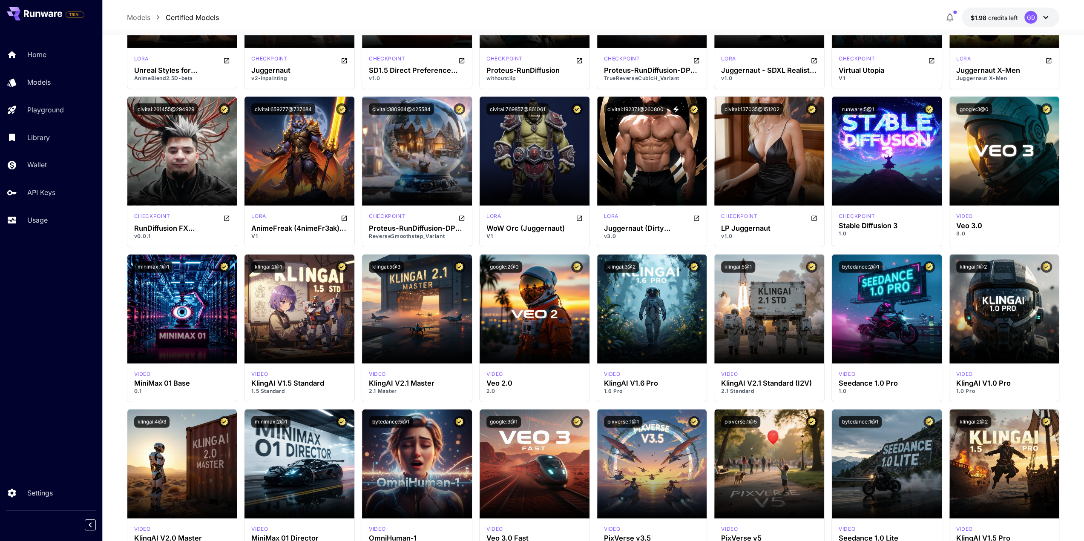
scroll to position [2384, 0]
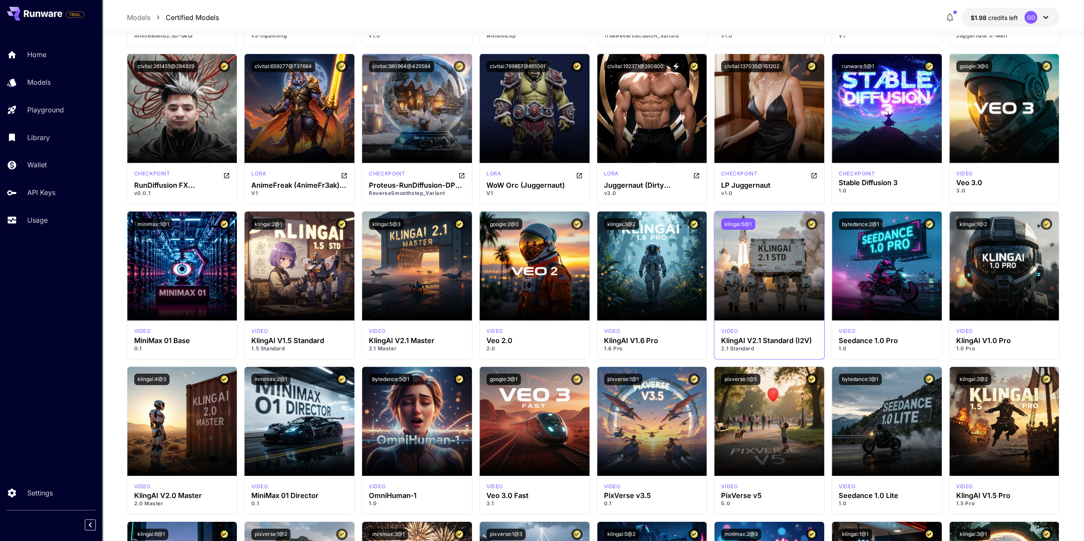
click at [740, 223] on button "klingai:5@1" at bounding box center [738, 223] width 34 height 11
click at [41, 210] on link "Usage" at bounding box center [51, 220] width 102 height 21
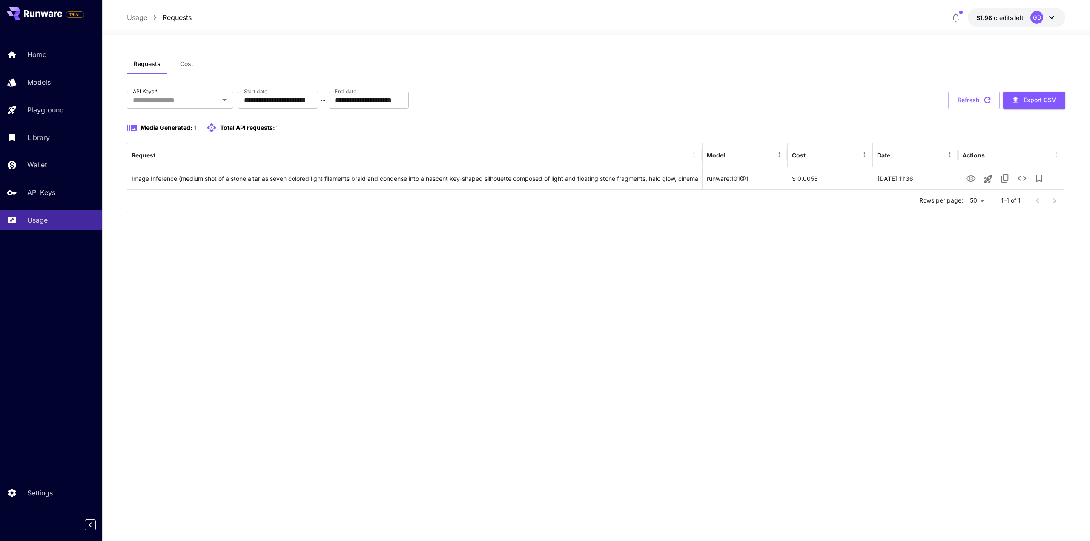
click at [184, 62] on span "Cost" at bounding box center [186, 64] width 13 height 8
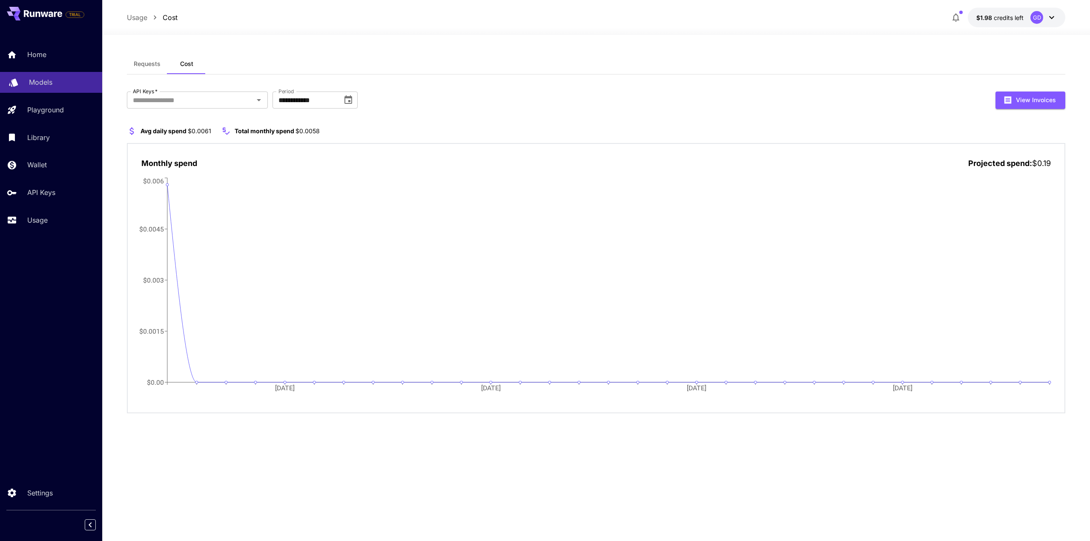
click at [49, 81] on p "Models" at bounding box center [40, 82] width 23 height 10
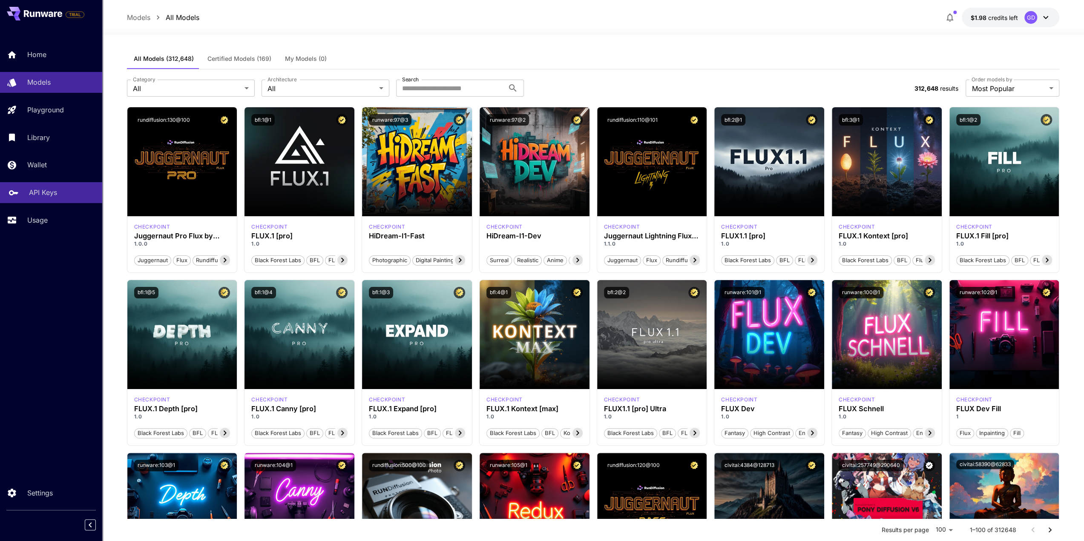
click at [47, 199] on link "API Keys" at bounding box center [51, 192] width 102 height 21
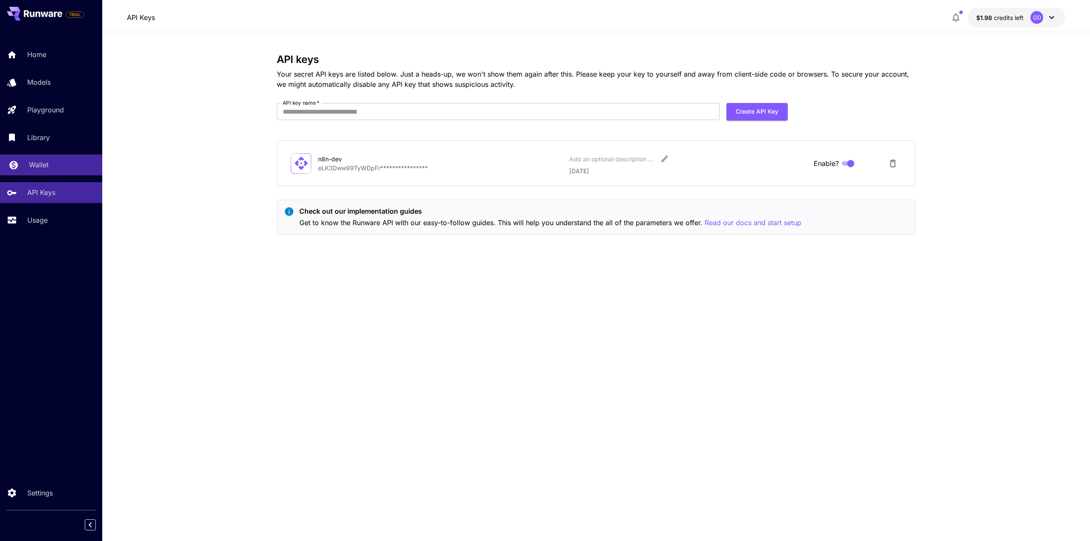
click at [40, 161] on p "Wallet" at bounding box center [39, 165] width 20 height 10
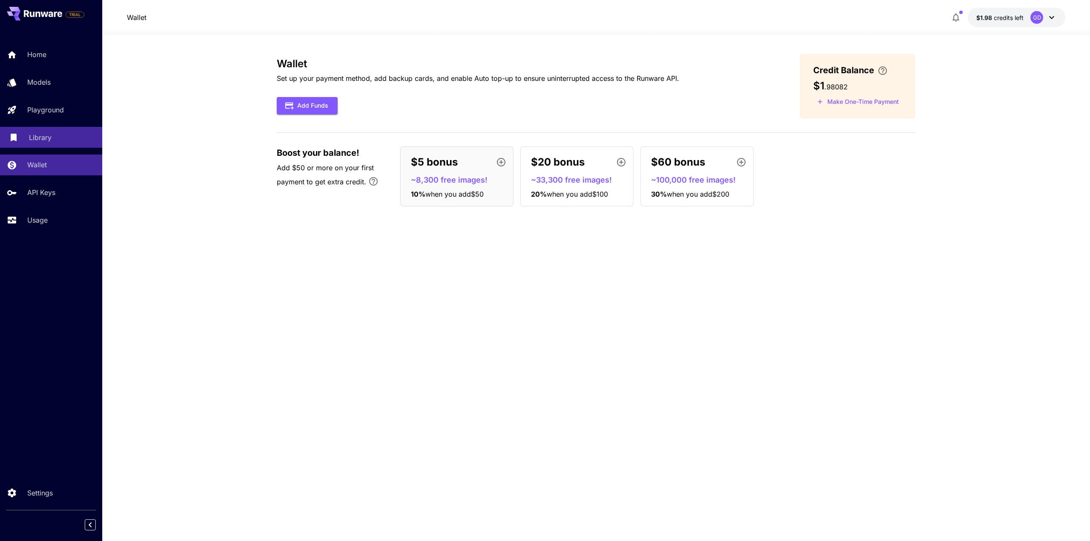
click at [54, 140] on div "Library" at bounding box center [62, 137] width 66 height 10
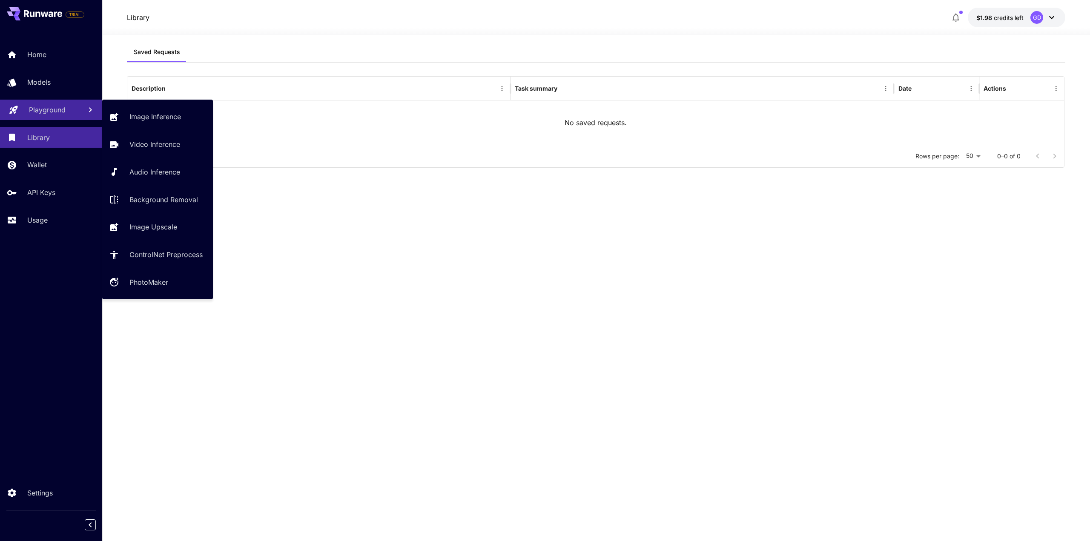
click at [50, 109] on p "Playground" at bounding box center [47, 110] width 37 height 10
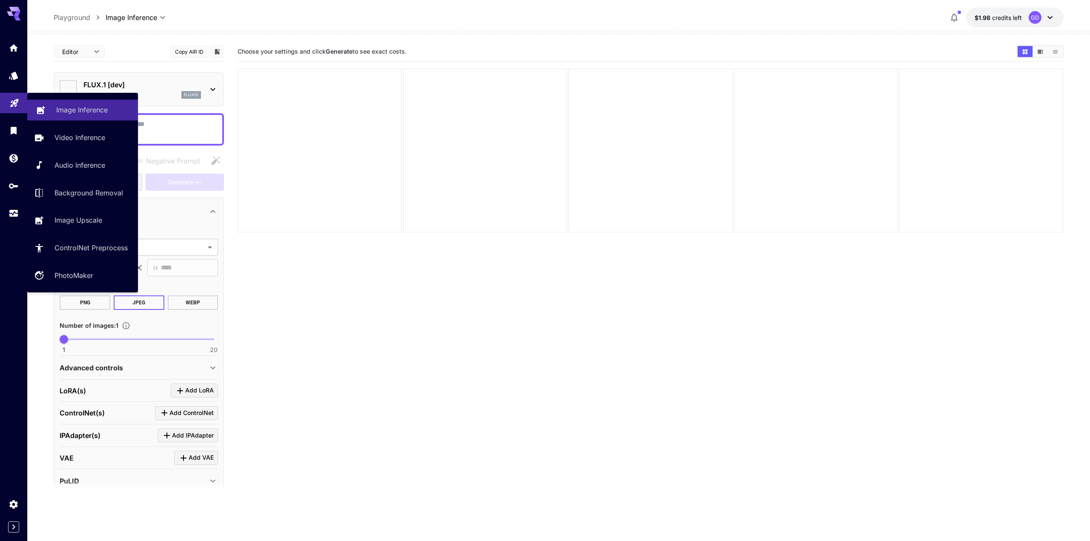
type input "**********"
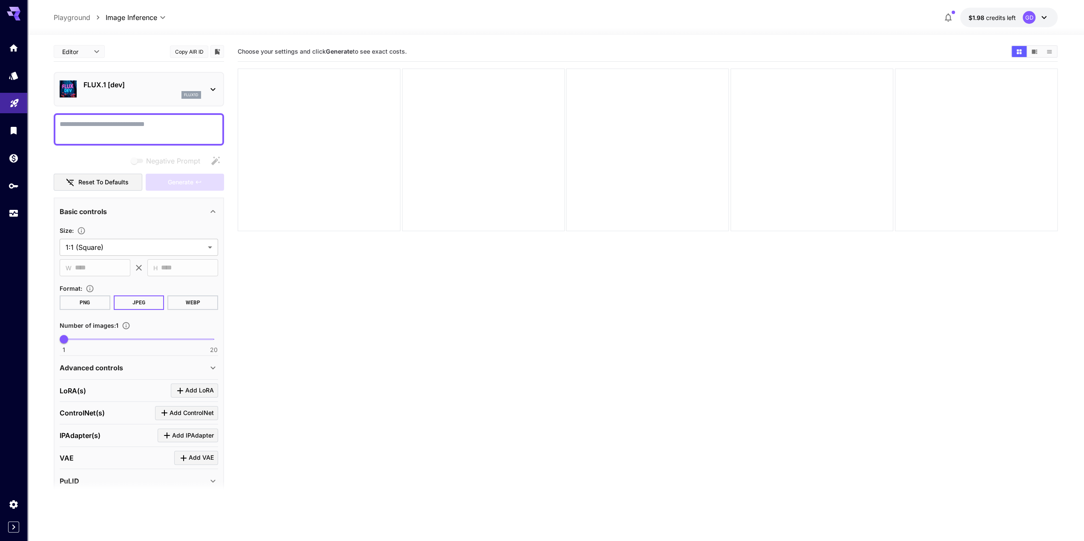
click at [203, 88] on div "FLUX.1 [dev] flux1d" at bounding box center [139, 89] width 158 height 26
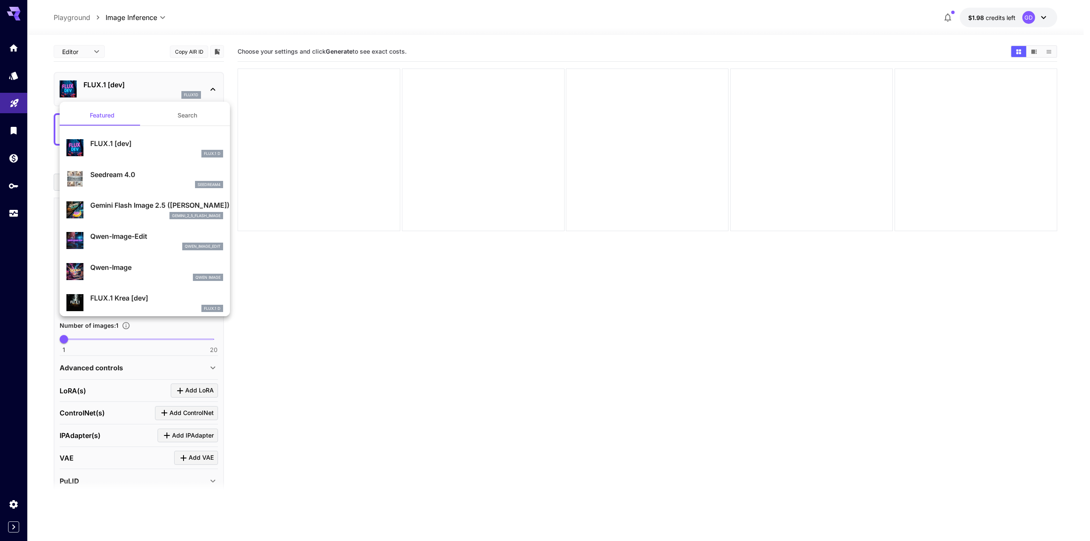
click at [300, 285] on div at bounding box center [545, 270] width 1090 height 541
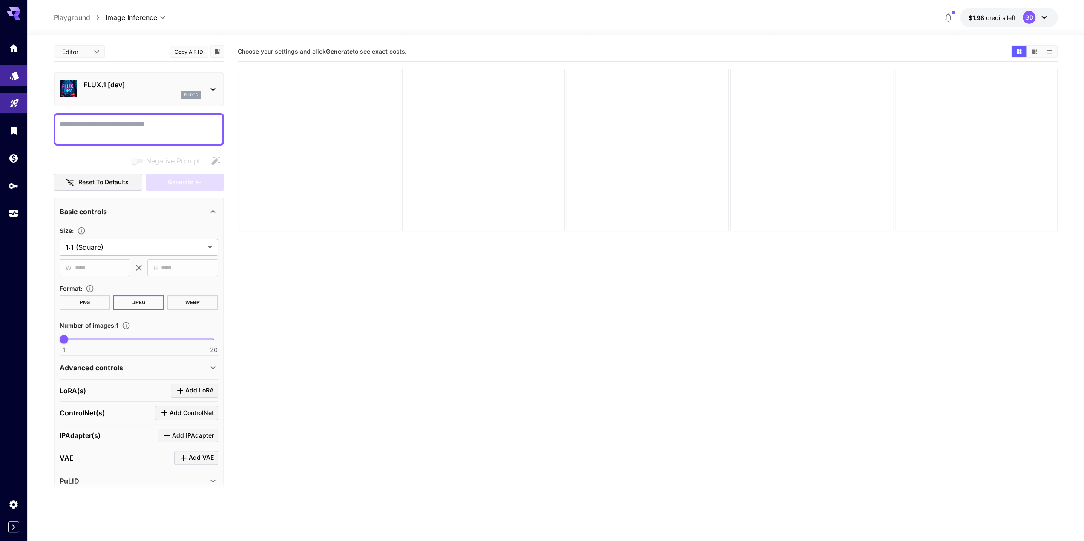
click at [9, 81] on link at bounding box center [13, 75] width 27 height 21
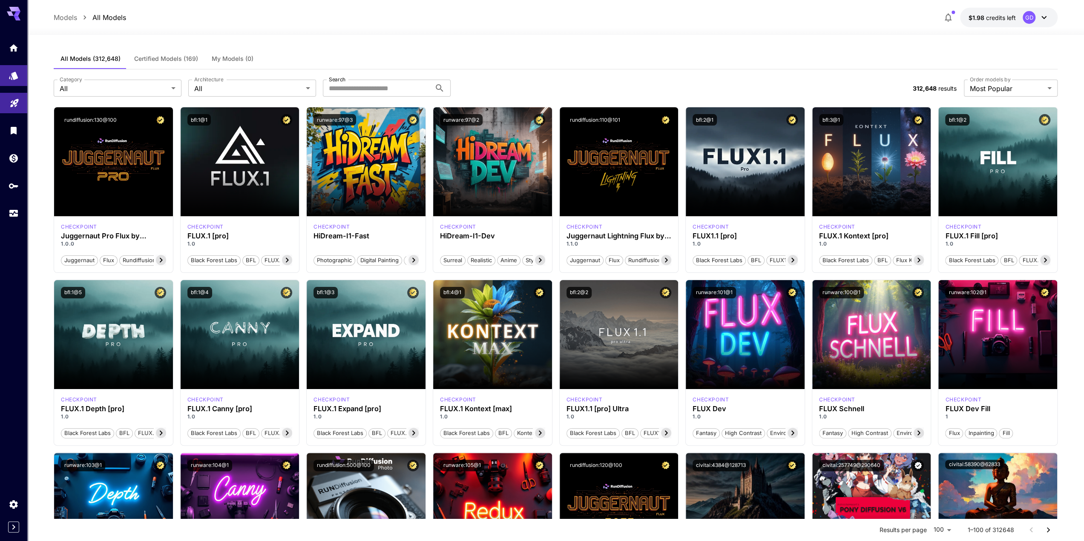
click at [944, 14] on icon "button" at bounding box center [948, 17] width 10 height 10
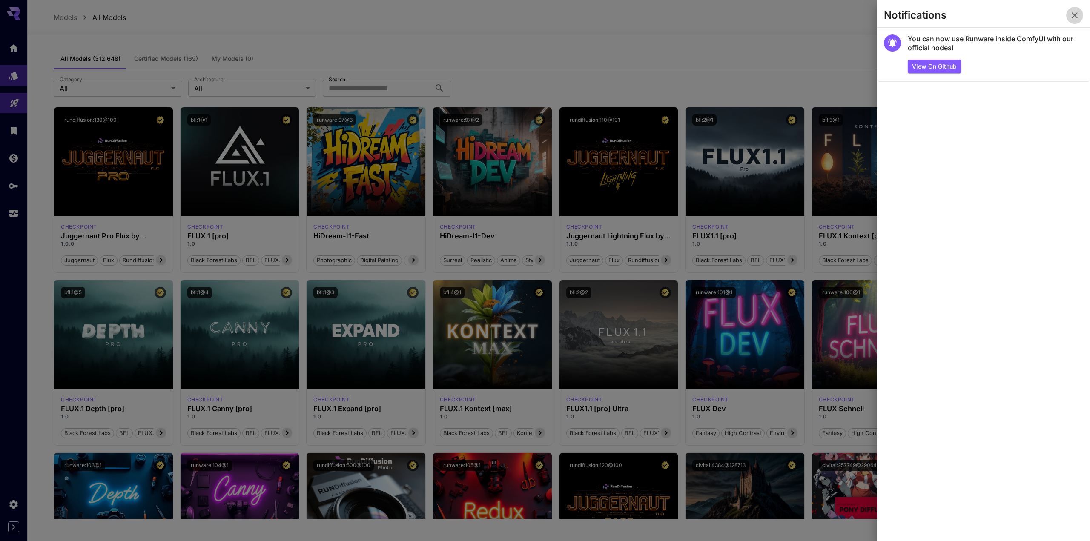
click at [1077, 17] on icon "button" at bounding box center [1075, 15] width 10 height 10
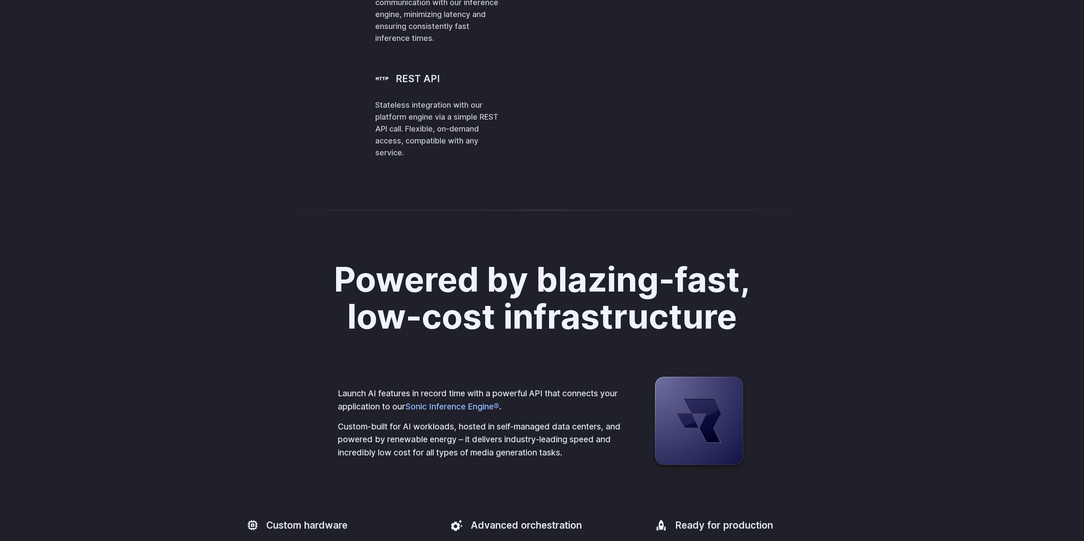
scroll to position [2172, 0]
